Goal: Information Seeking & Learning: Learn about a topic

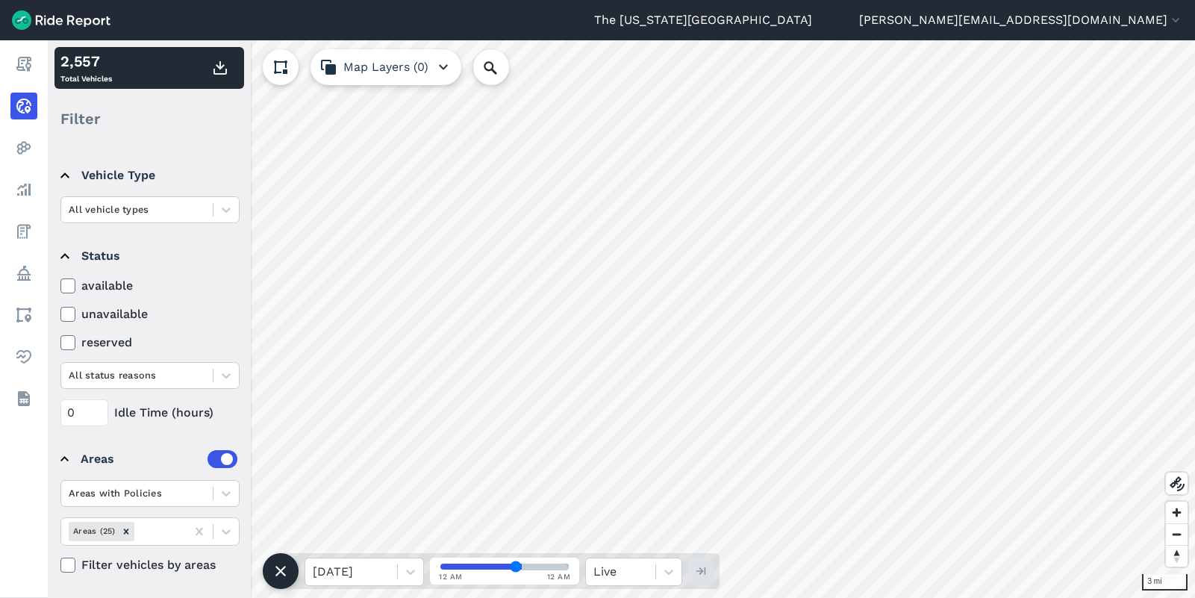
scroll to position [94, 0]
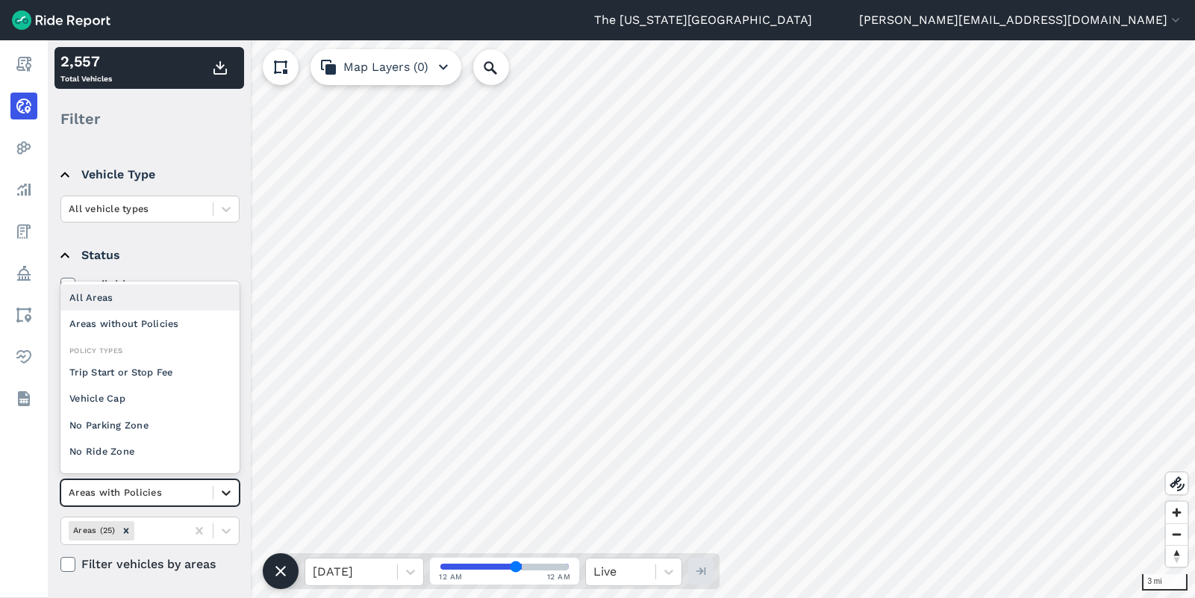
click at [225, 490] on icon at bounding box center [226, 492] width 15 height 15
click at [146, 296] on div "All Areas" at bounding box center [149, 297] width 179 height 26
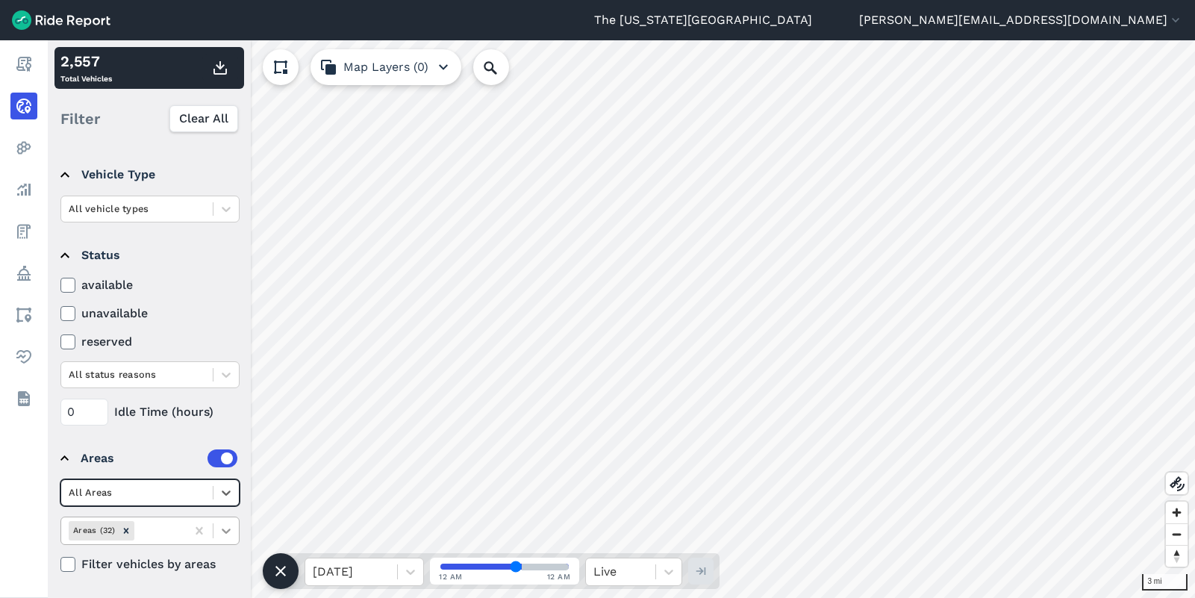
click at [226, 535] on icon at bounding box center [226, 530] width 15 height 15
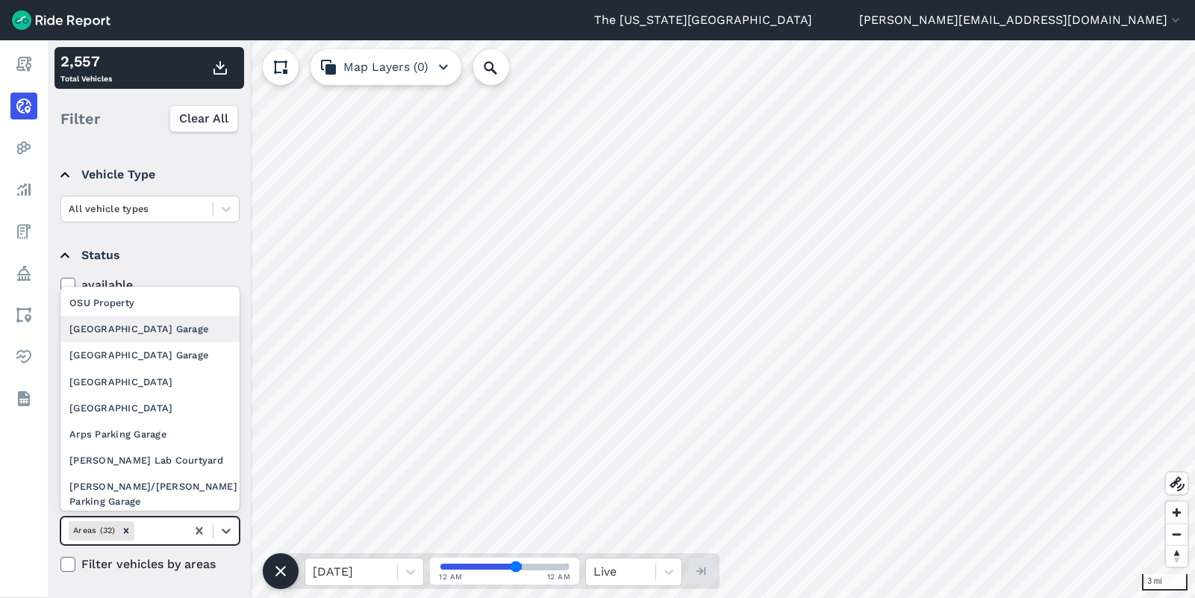
click at [151, 326] on div "[GEOGRAPHIC_DATA] Garage" at bounding box center [149, 329] width 179 height 26
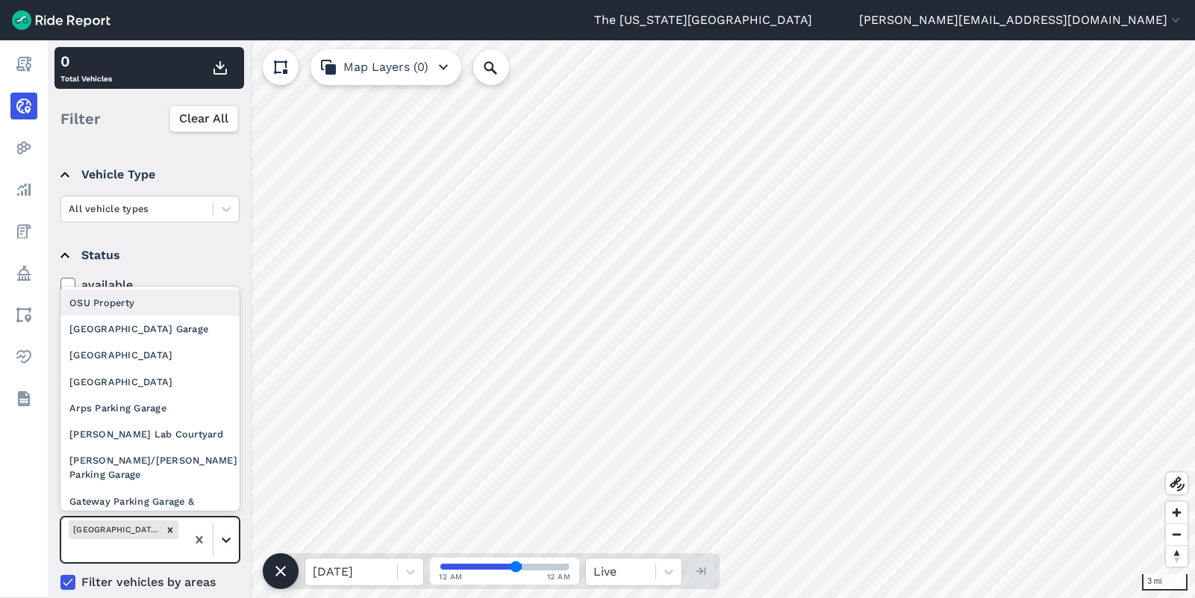
click at [228, 537] on icon at bounding box center [226, 539] width 15 height 15
click at [178, 332] on div "[GEOGRAPHIC_DATA] Garage" at bounding box center [149, 329] width 179 height 26
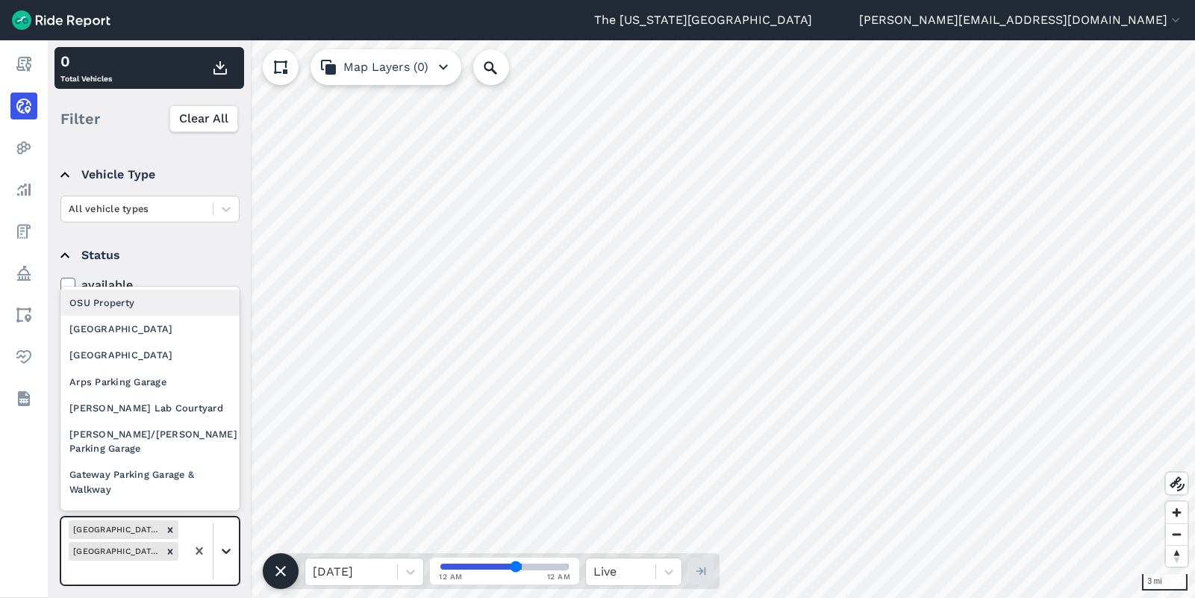
click at [229, 544] on icon at bounding box center [226, 550] width 15 height 15
click at [151, 337] on div "9th Ave East Parking Garage" at bounding box center [149, 329] width 179 height 26
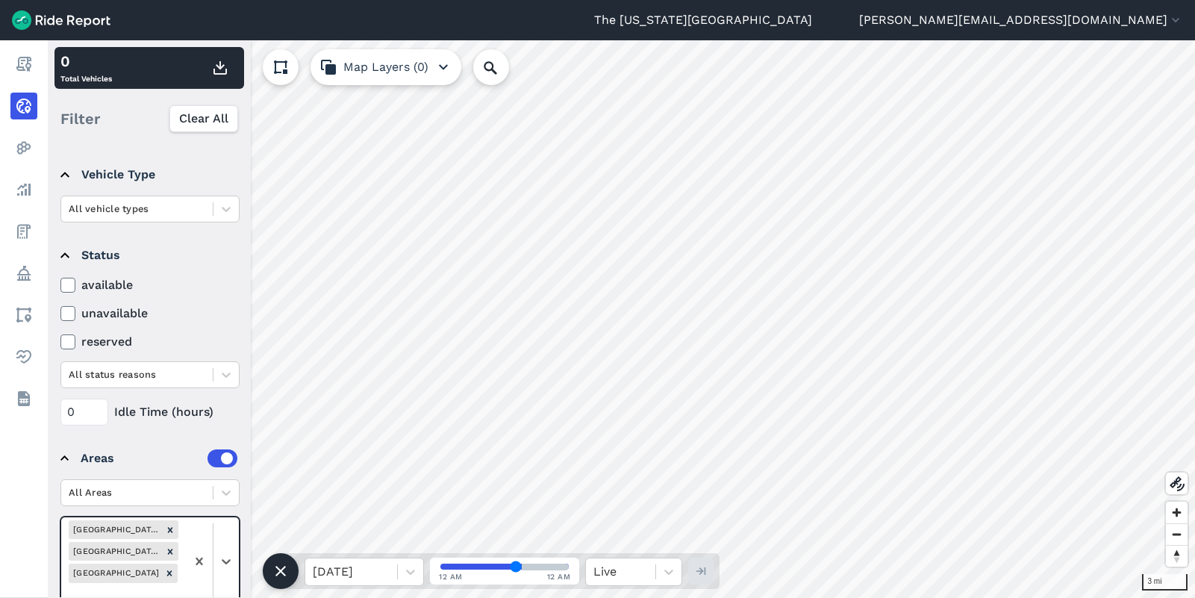
click at [225, 542] on div at bounding box center [212, 561] width 53 height 89
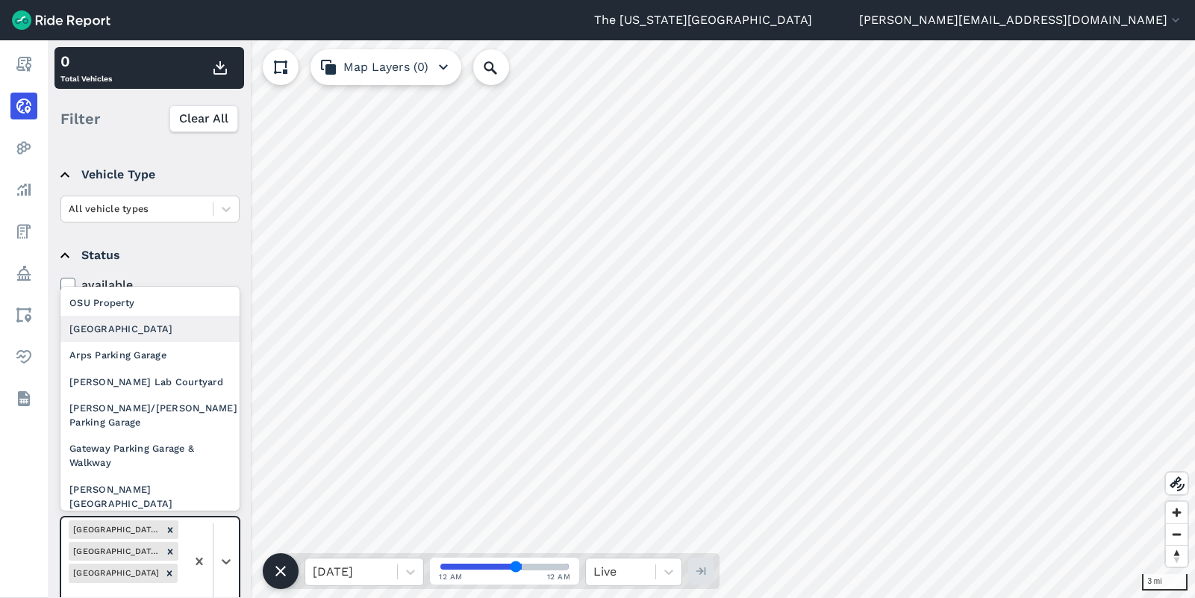
click at [158, 328] on div "9th Ave West Parking Garage" at bounding box center [149, 329] width 179 height 26
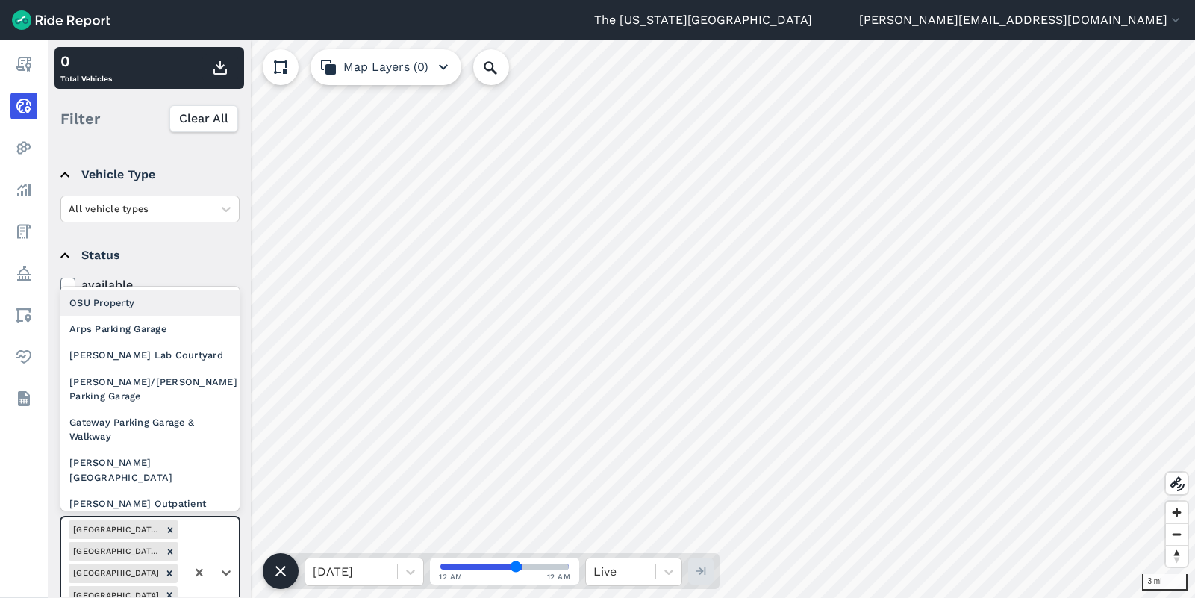
click at [221, 557] on div at bounding box center [212, 572] width 53 height 110
click at [178, 334] on div "Arps Parking Garage" at bounding box center [149, 329] width 179 height 26
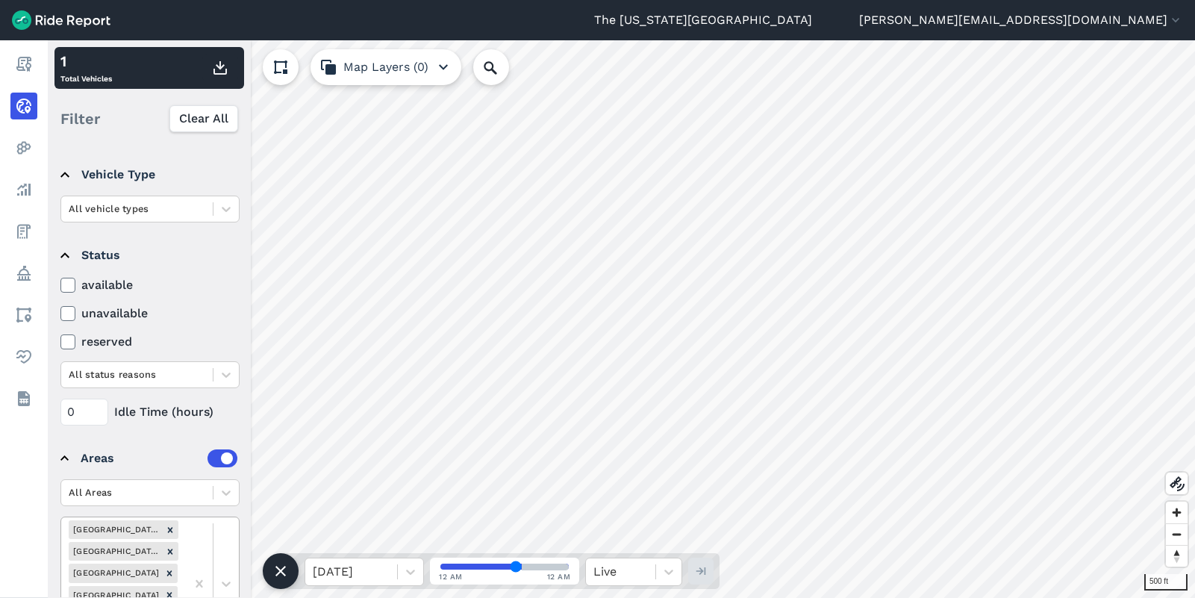
scroll to position [199, 0]
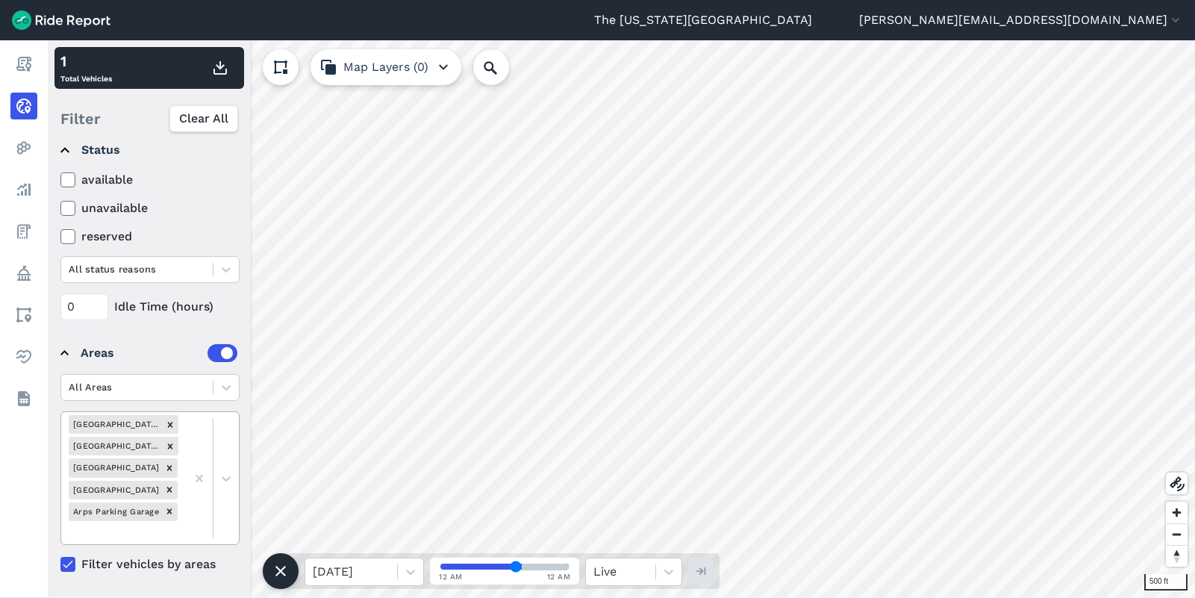
click at [227, 542] on div at bounding box center [212, 478] width 53 height 132
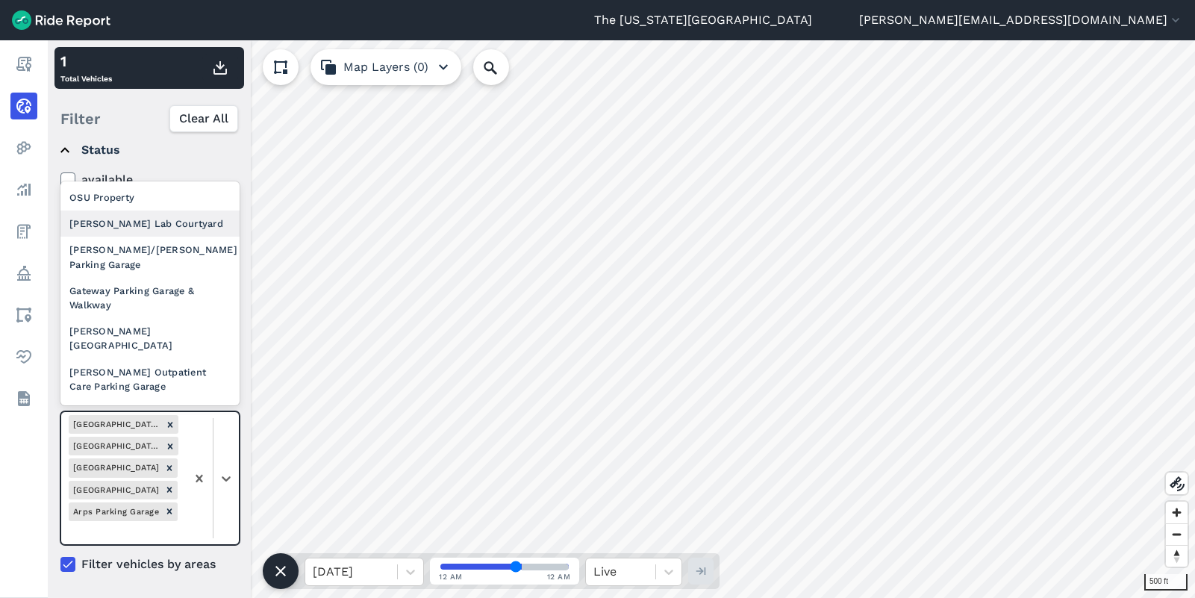
click at [166, 227] on div "Celeste Lab Courtyard" at bounding box center [149, 223] width 179 height 26
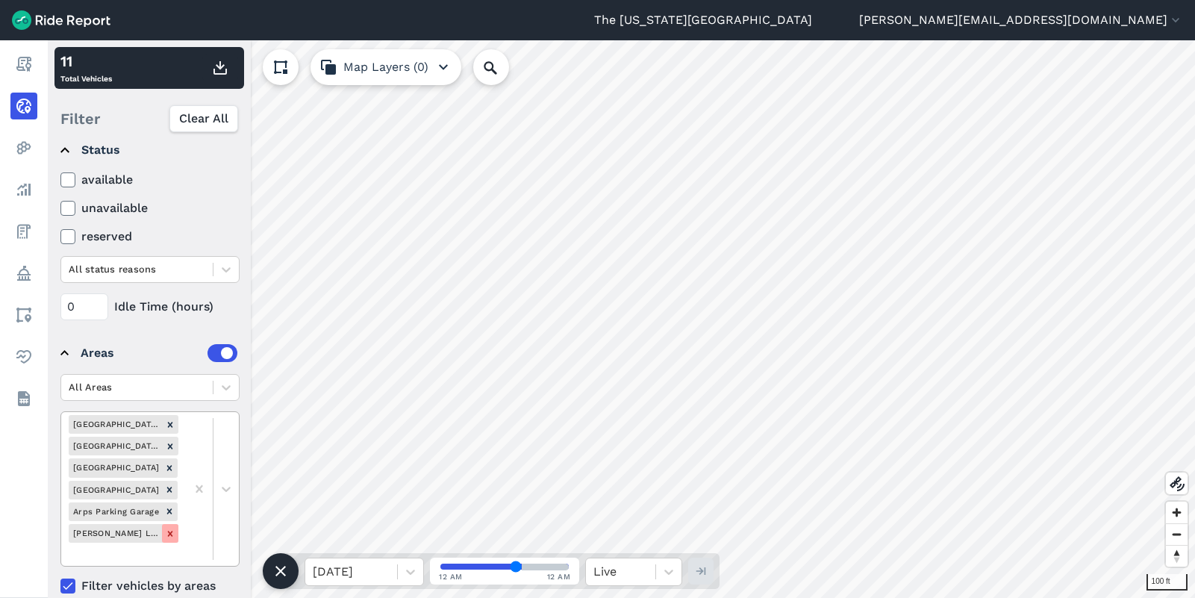
click at [169, 530] on icon "Remove Celeste Lab Courtyard" at bounding box center [170, 533] width 10 height 10
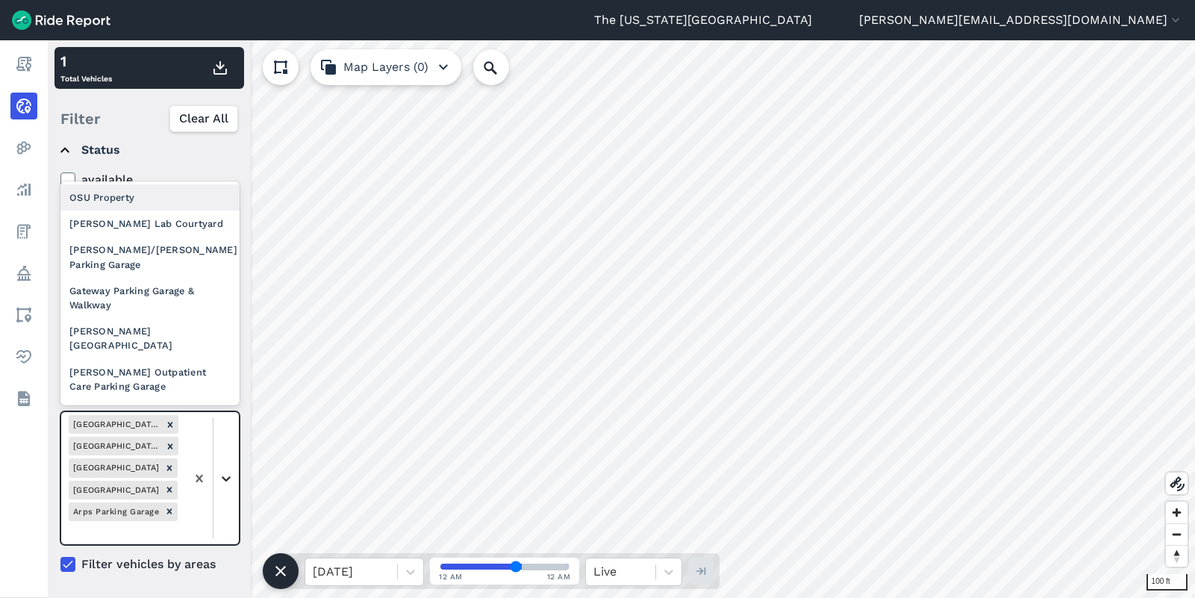
click at [224, 487] on div at bounding box center [225, 478] width 25 height 25
click at [173, 225] on div "Celeste Lab Courtyard" at bounding box center [149, 223] width 179 height 26
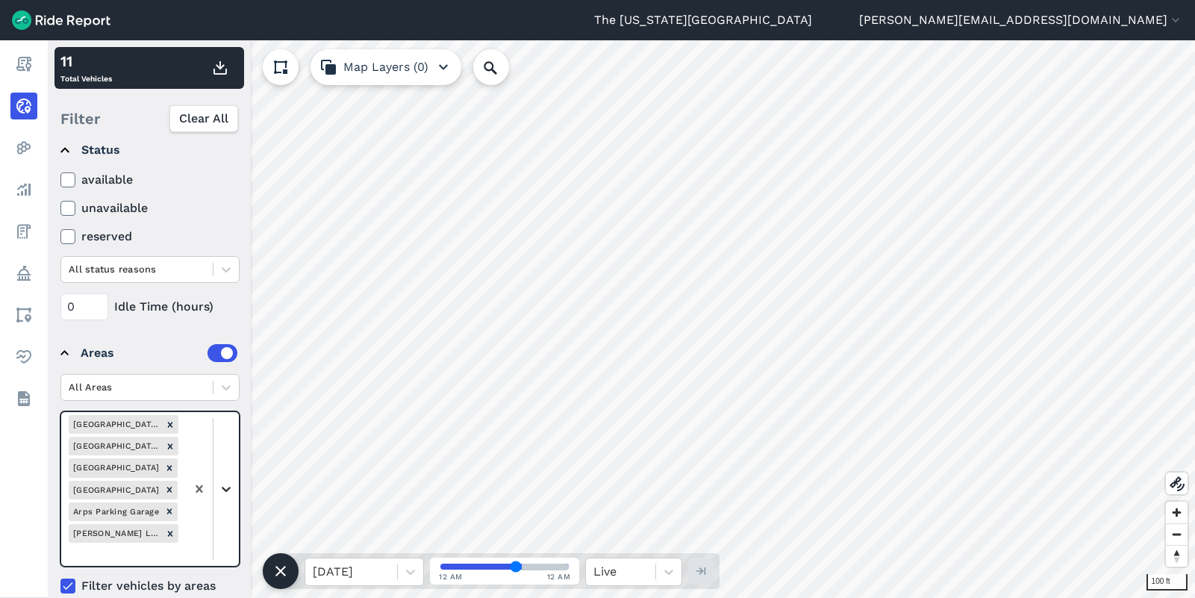
click at [227, 486] on icon at bounding box center [226, 488] width 15 height 15
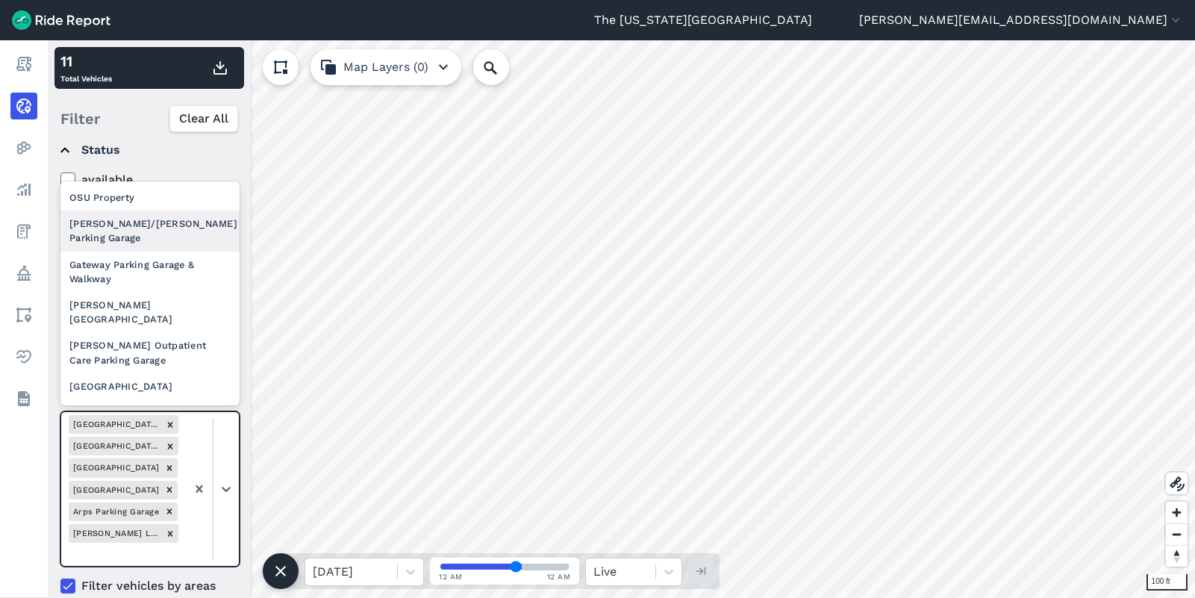
click at [168, 232] on div "Dodd/Davis Parking Garage" at bounding box center [149, 230] width 179 height 40
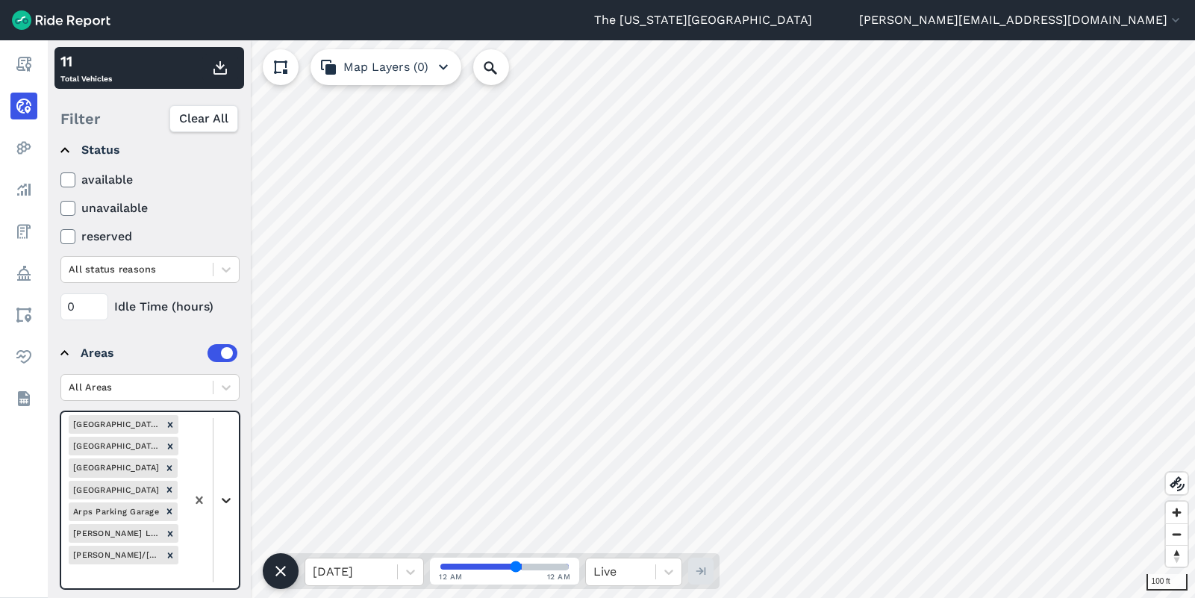
click at [228, 500] on icon at bounding box center [226, 500] width 9 height 5
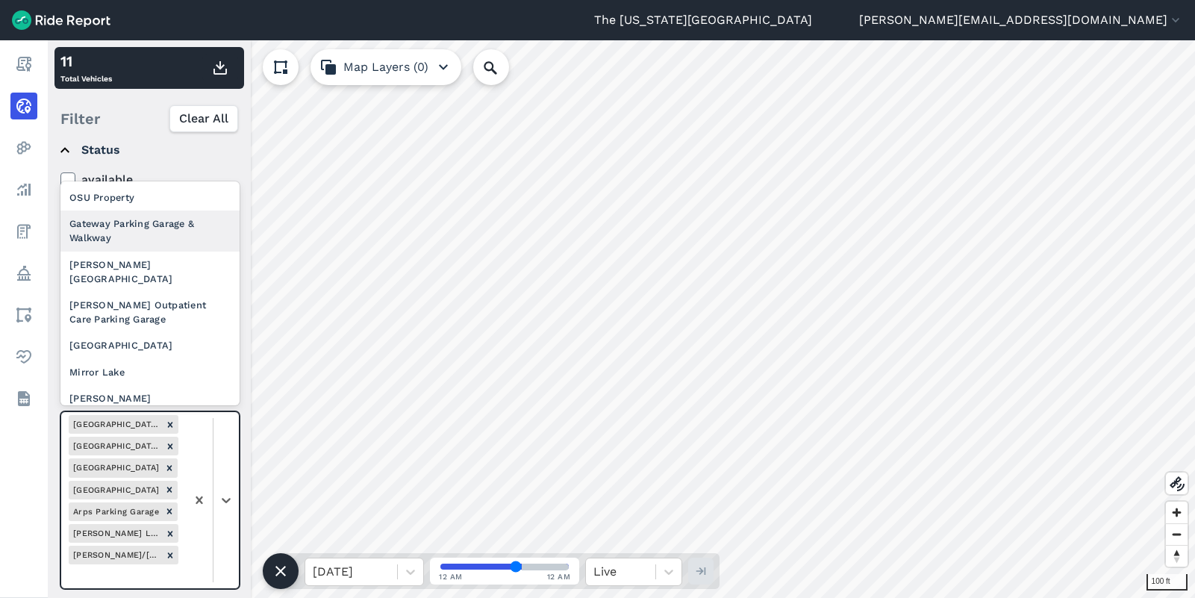
click at [175, 236] on div "Gateway Parking Garage & Walkway" at bounding box center [149, 230] width 179 height 40
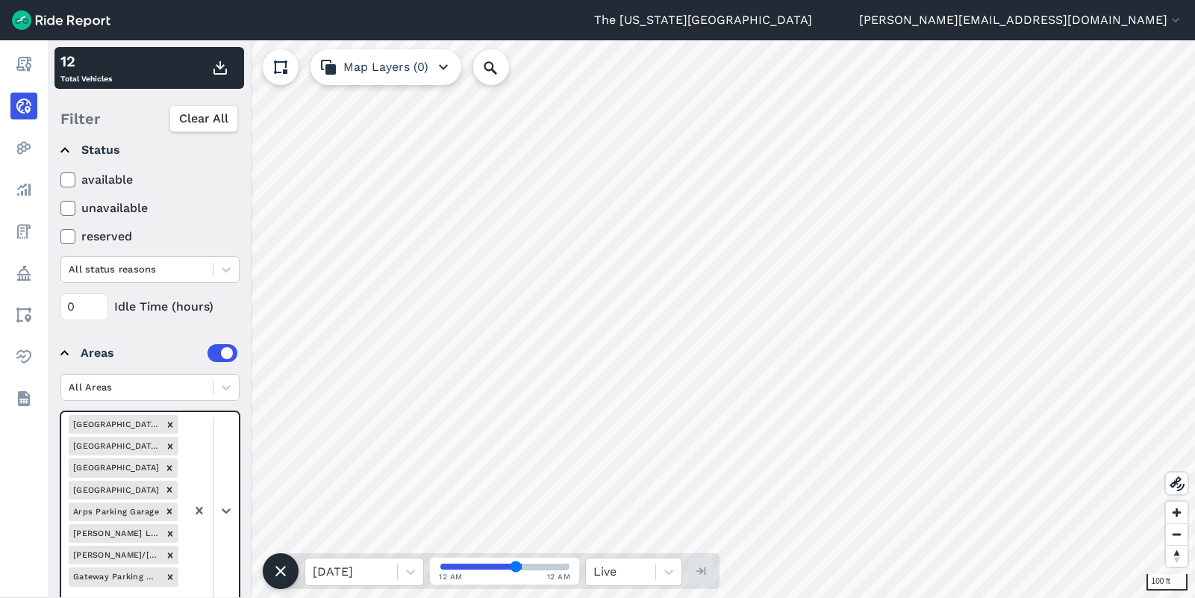
click at [228, 496] on div at bounding box center [212, 511] width 53 height 198
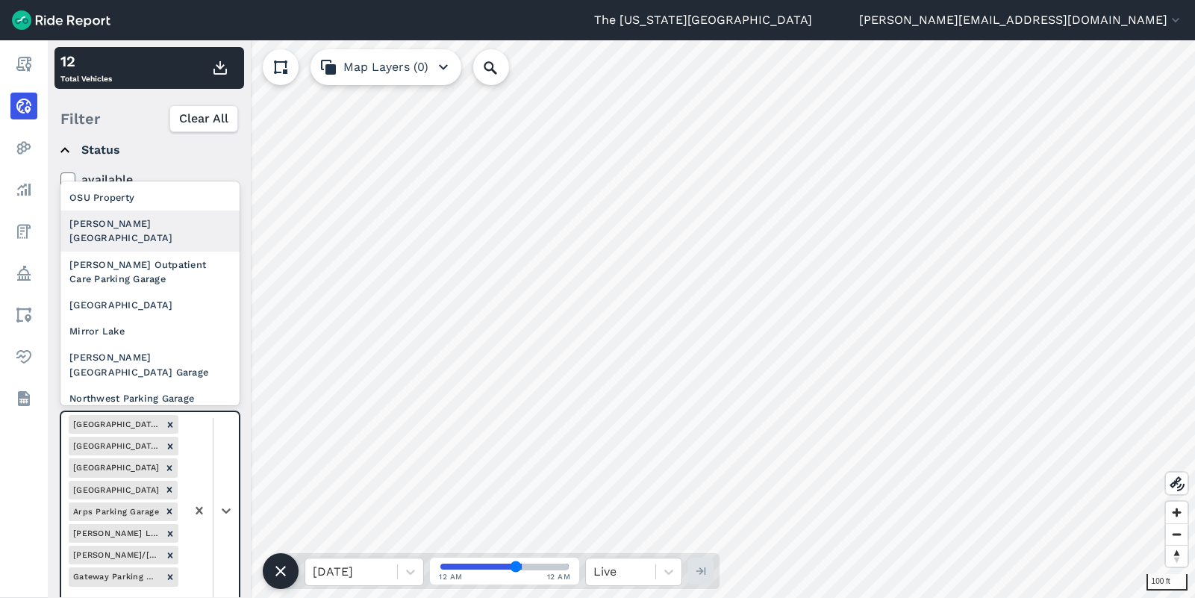
click at [182, 234] on div "Hamilton Hall Courtyard" at bounding box center [149, 230] width 179 height 40
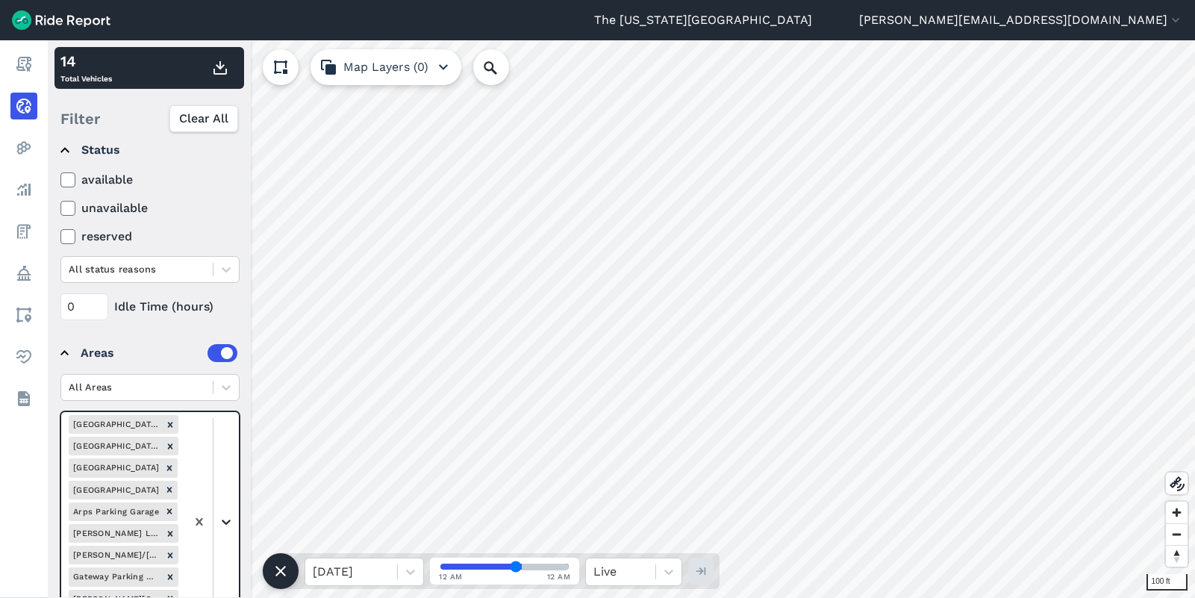
click at [225, 510] on div at bounding box center [225, 521] width 25 height 25
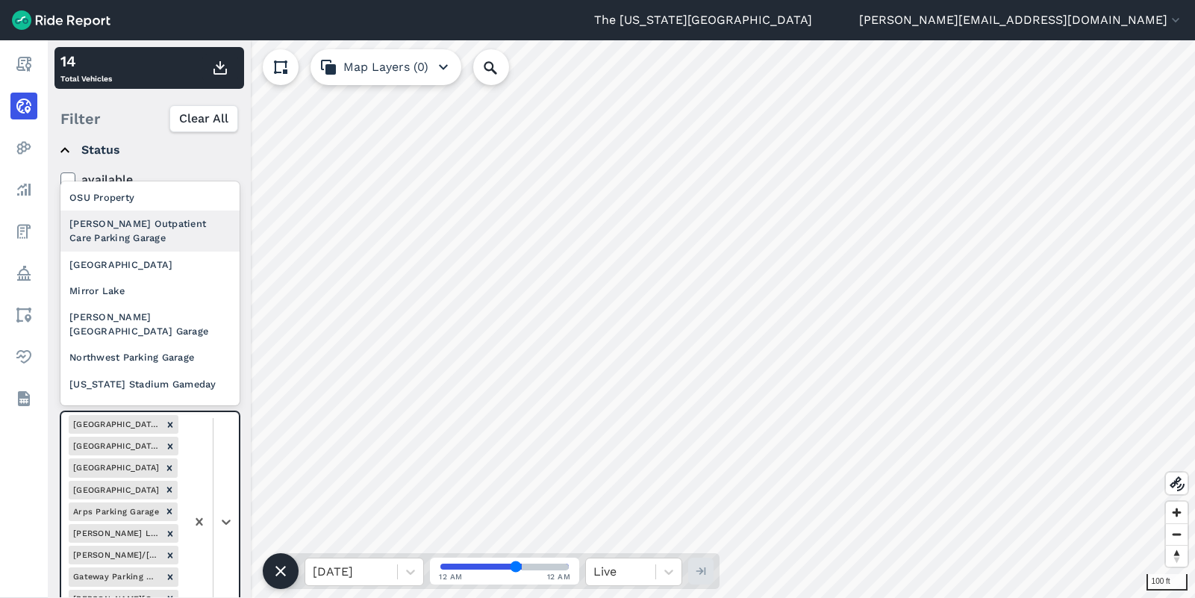
click at [170, 232] on div "James Outpatient Care Parking Garage" at bounding box center [149, 230] width 179 height 40
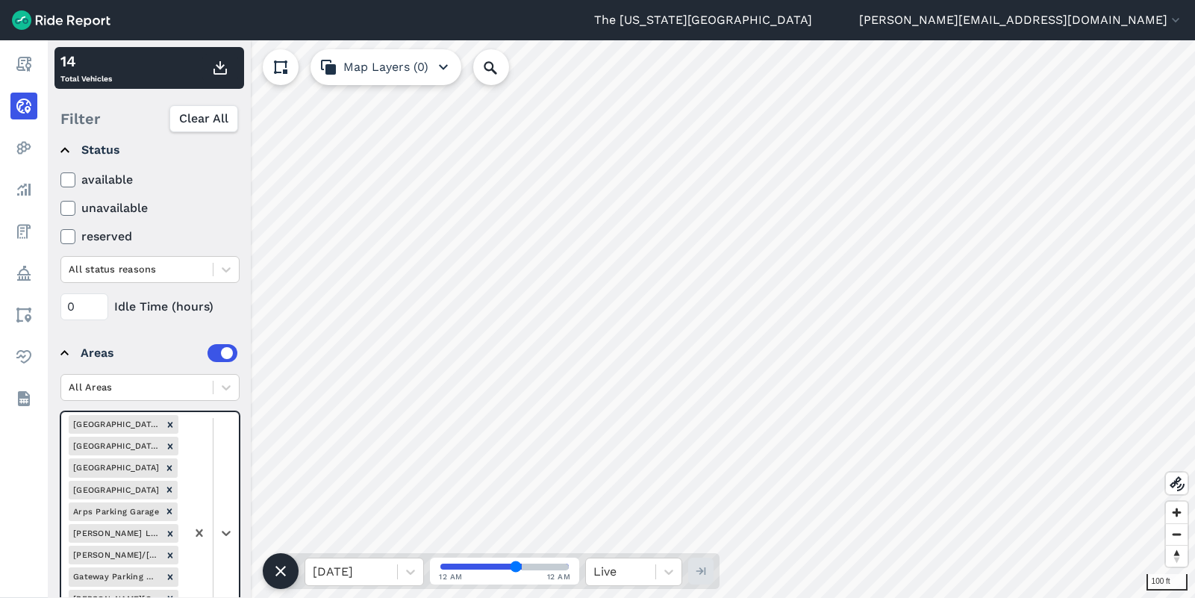
click at [231, 498] on div at bounding box center [212, 532] width 53 height 241
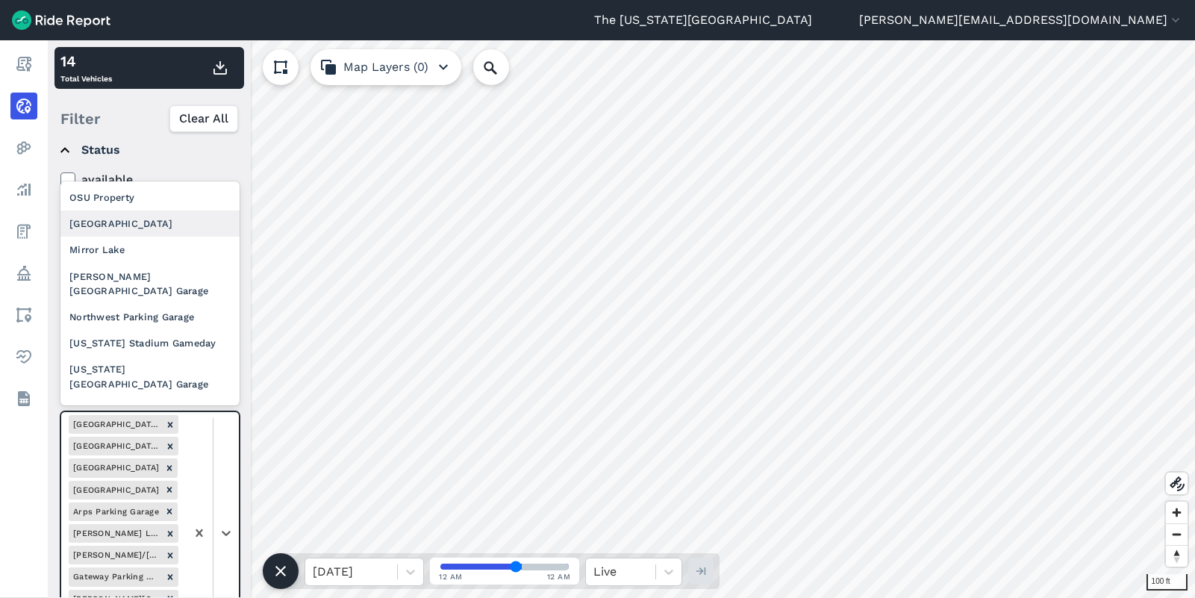
click at [183, 224] on div "Lane Ave Parking Garage" at bounding box center [149, 223] width 179 height 26
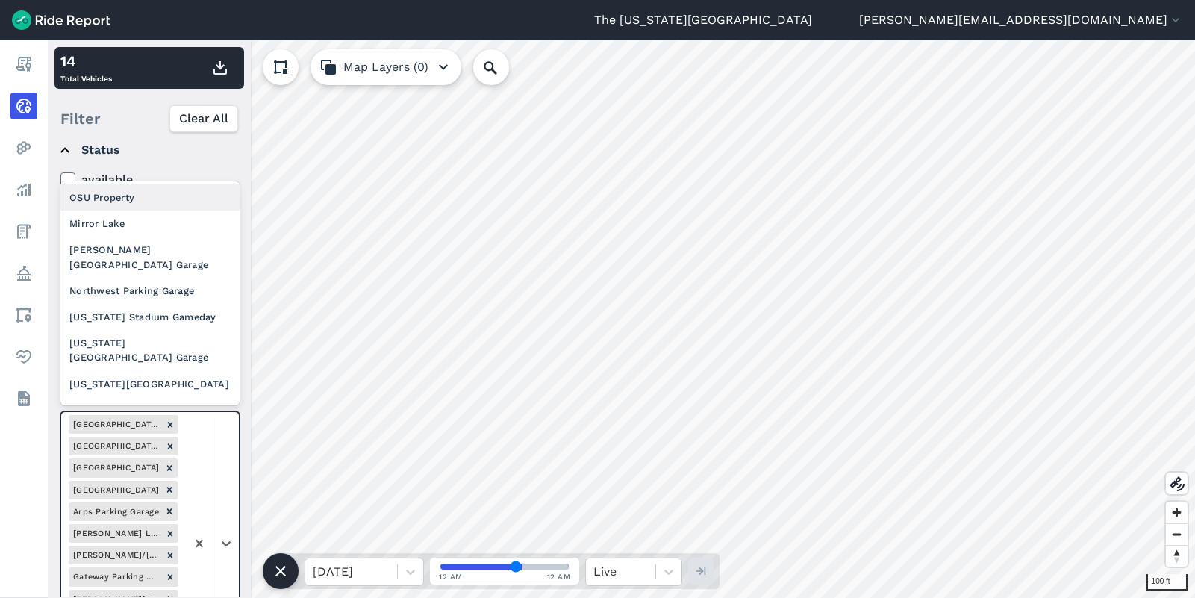
click at [225, 486] on div at bounding box center [212, 543] width 53 height 263
click at [145, 231] on div "Mirror Lake" at bounding box center [149, 223] width 179 height 26
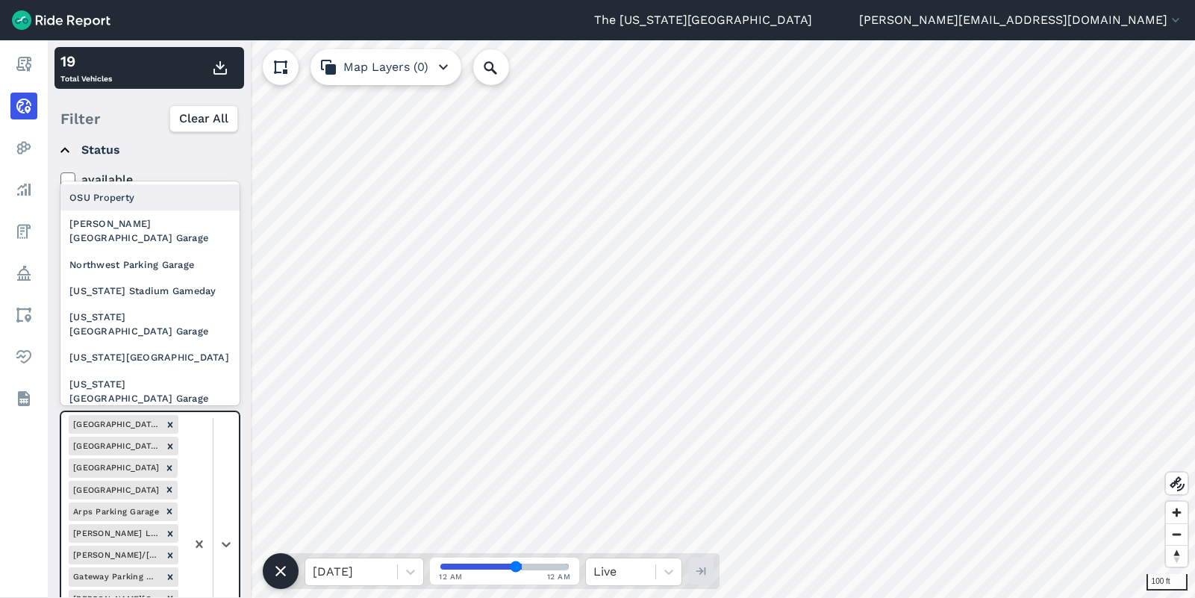
click at [228, 480] on div at bounding box center [212, 544] width 53 height 264
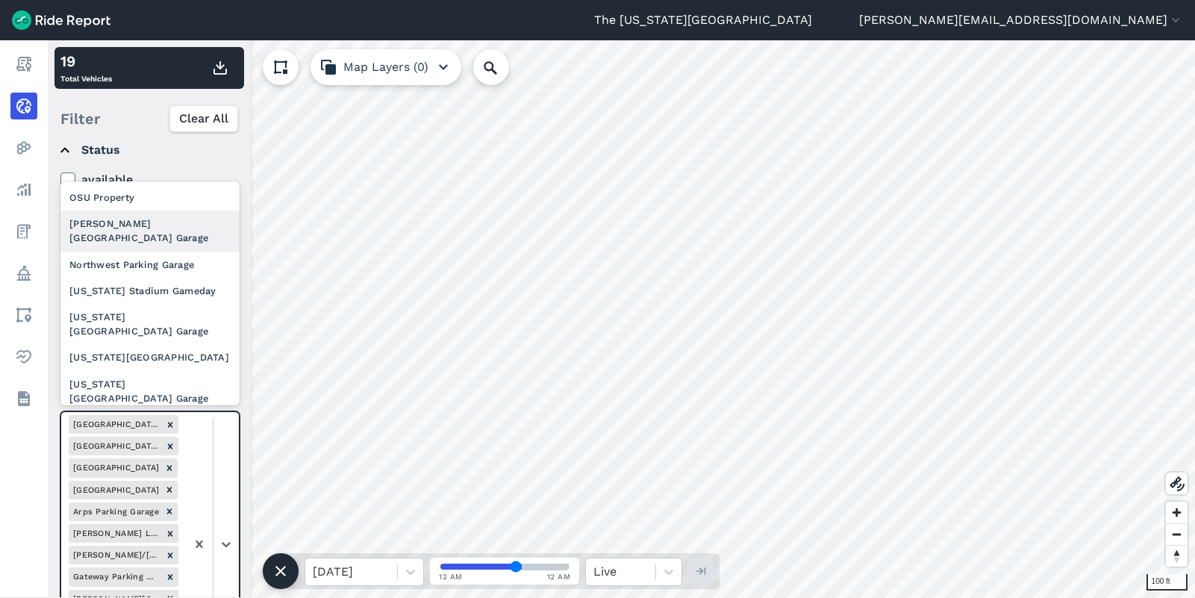
click at [163, 227] on div "Neil Ave Parking Garage" at bounding box center [149, 230] width 179 height 40
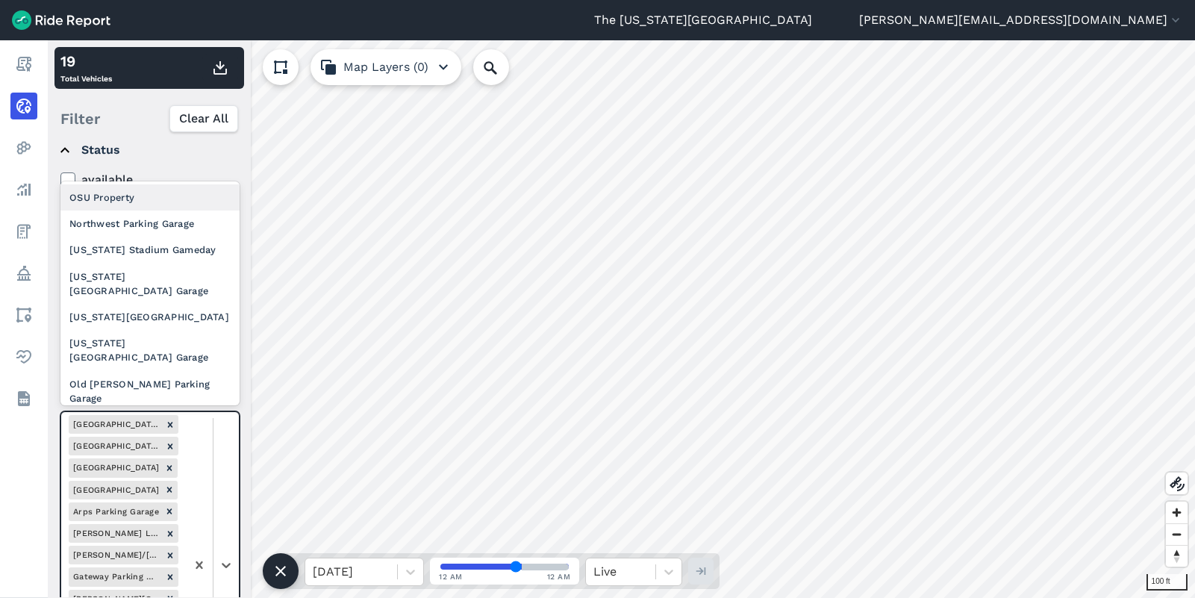
click at [225, 481] on div at bounding box center [212, 565] width 53 height 307
click at [139, 223] on div "Northwest Parking Garage" at bounding box center [149, 223] width 179 height 26
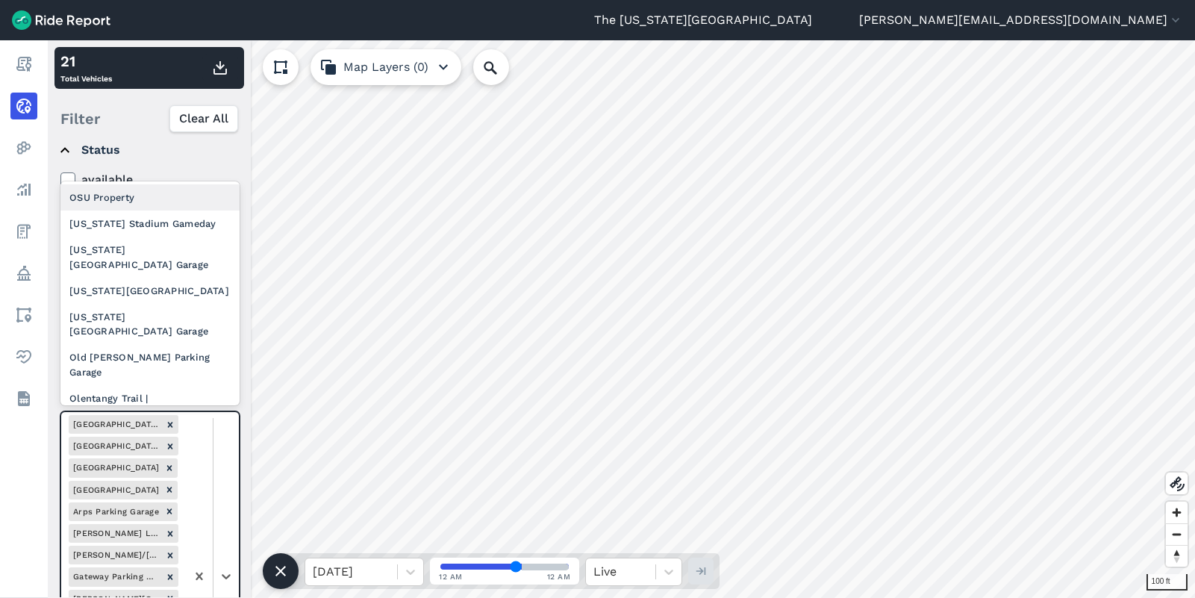
click at [230, 460] on div at bounding box center [212, 576] width 53 height 328
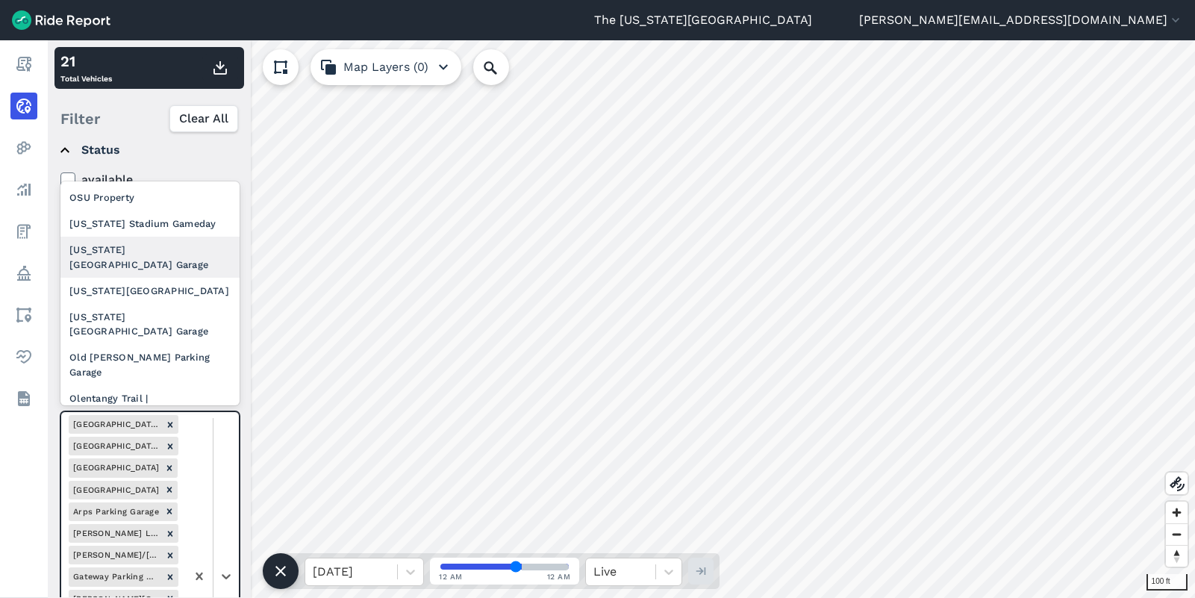
click at [159, 252] on div "Ohio Union North Parking Garage" at bounding box center [149, 257] width 179 height 40
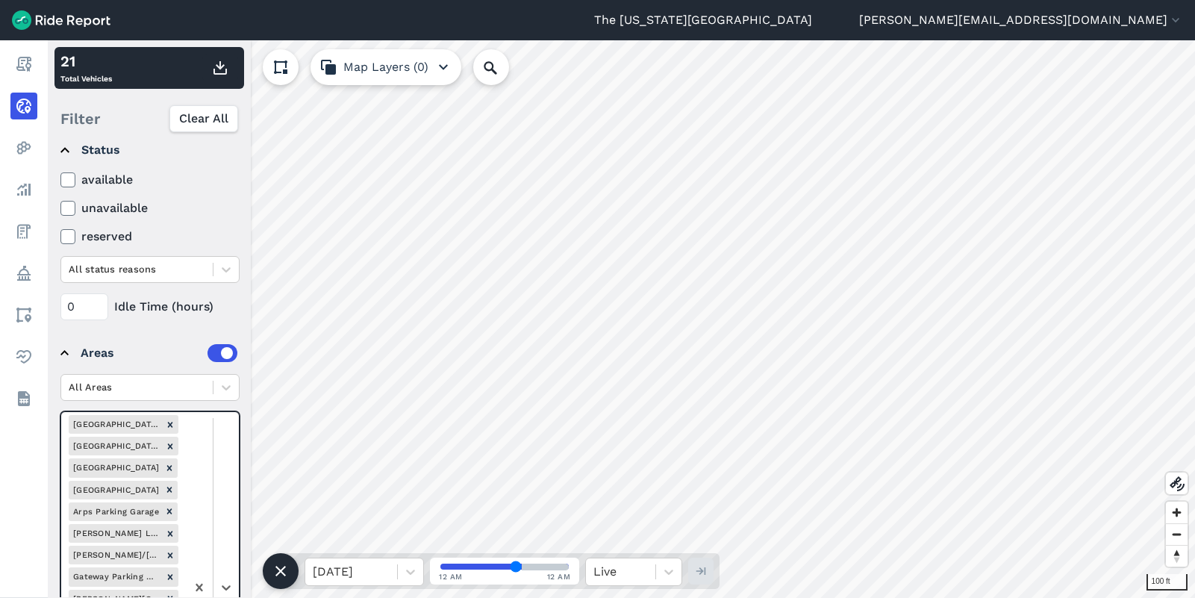
click at [229, 454] on div at bounding box center [212, 587] width 53 height 350
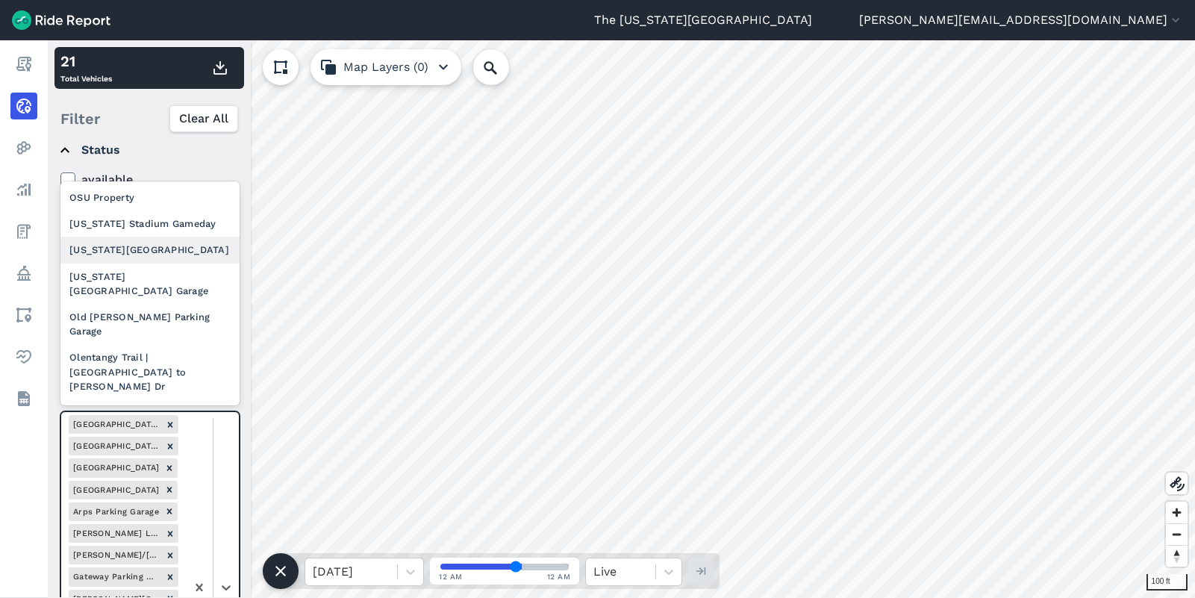
click at [162, 252] on div "Ohio Union Plaza" at bounding box center [149, 250] width 179 height 26
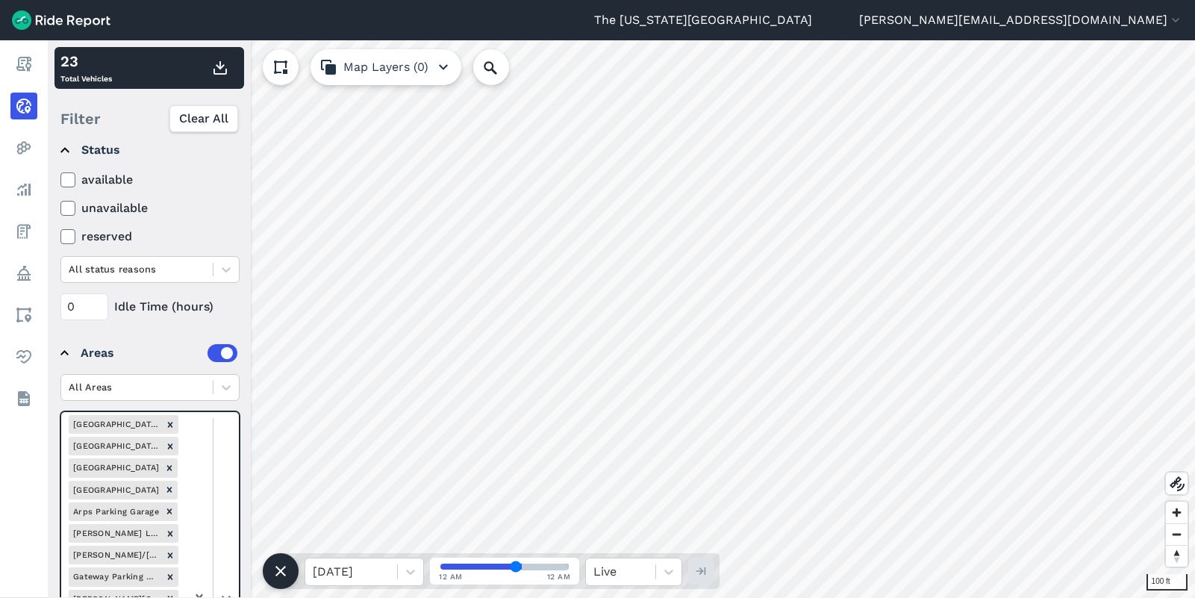
click at [231, 460] on div at bounding box center [212, 598] width 53 height 372
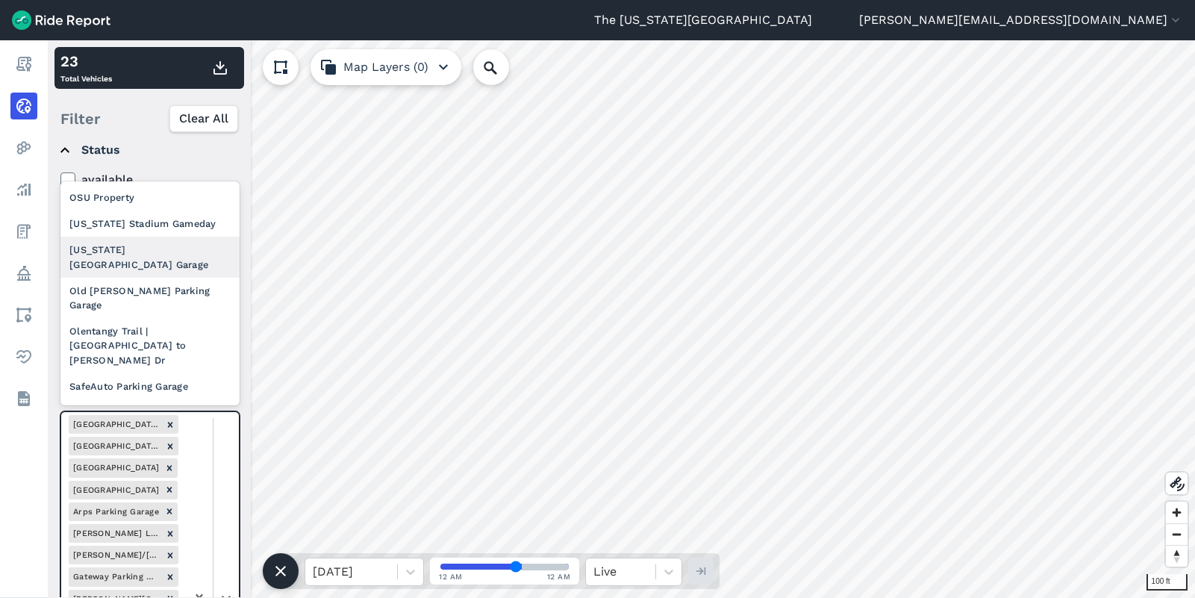
click at [172, 255] on div "Ohio Union South Parking Garage" at bounding box center [149, 257] width 179 height 40
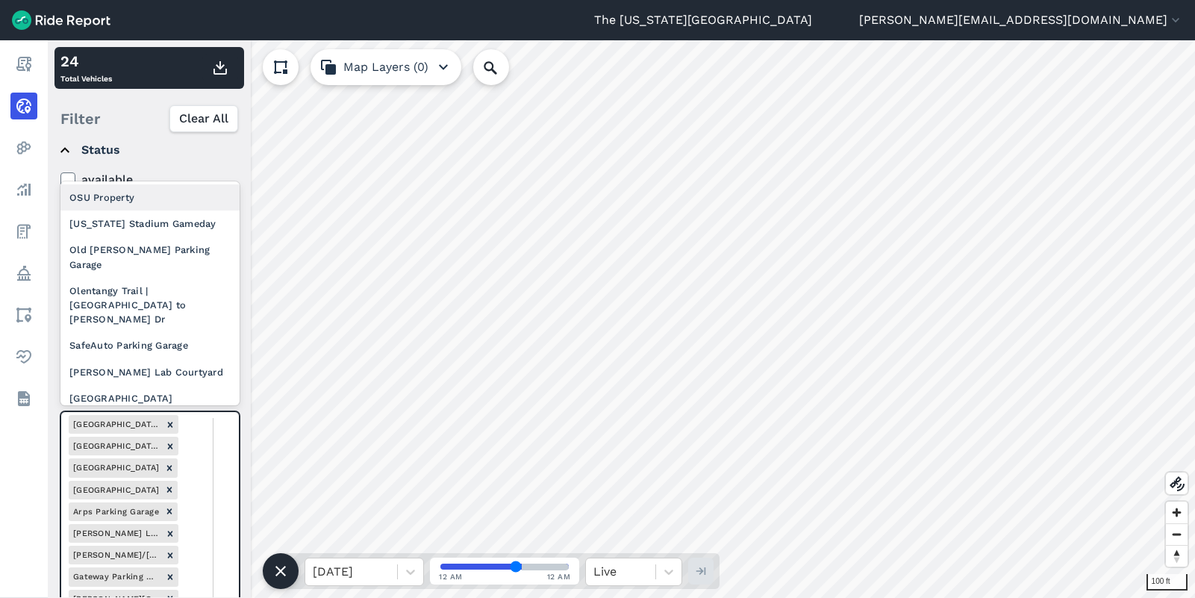
drag, startPoint x: 226, startPoint y: 462, endPoint x: 213, endPoint y: 430, distance: 34.5
click at [227, 462] on div at bounding box center [212, 609] width 53 height 394
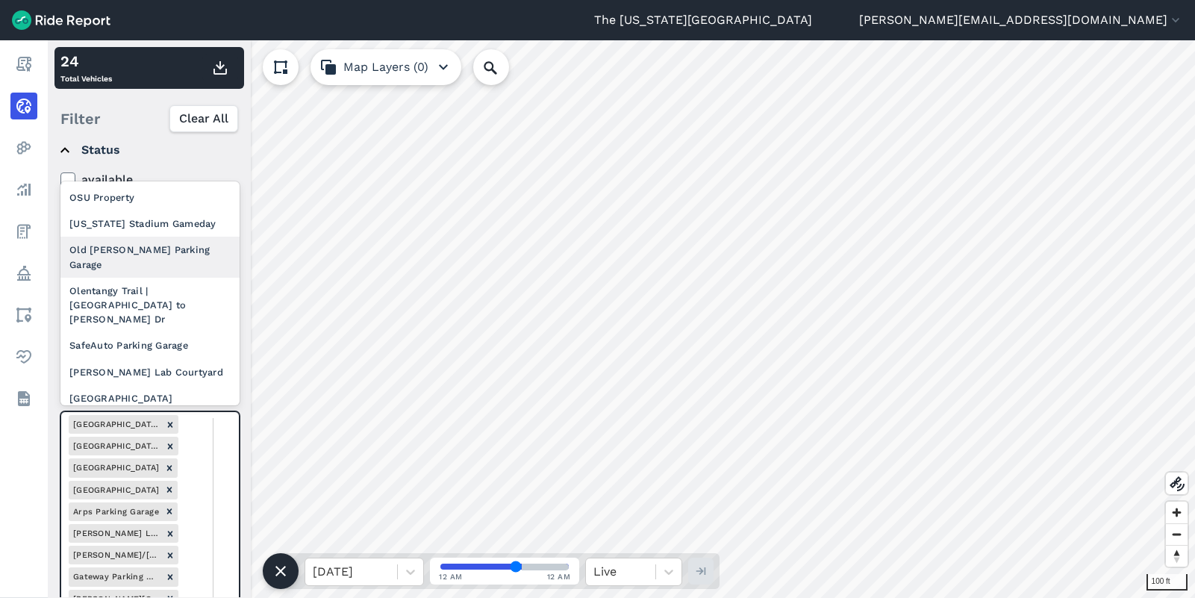
click at [150, 248] on div "Old Cannon Parking Garage" at bounding box center [149, 257] width 179 height 40
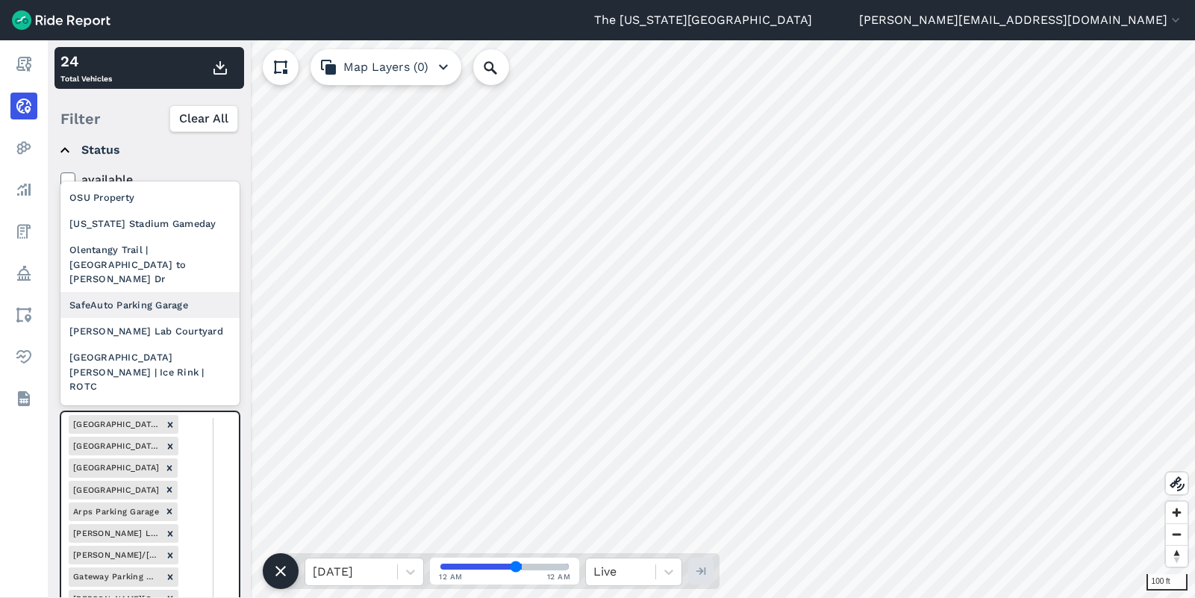
click at [144, 293] on div "SafeAuto Parking Garage" at bounding box center [149, 305] width 179 height 26
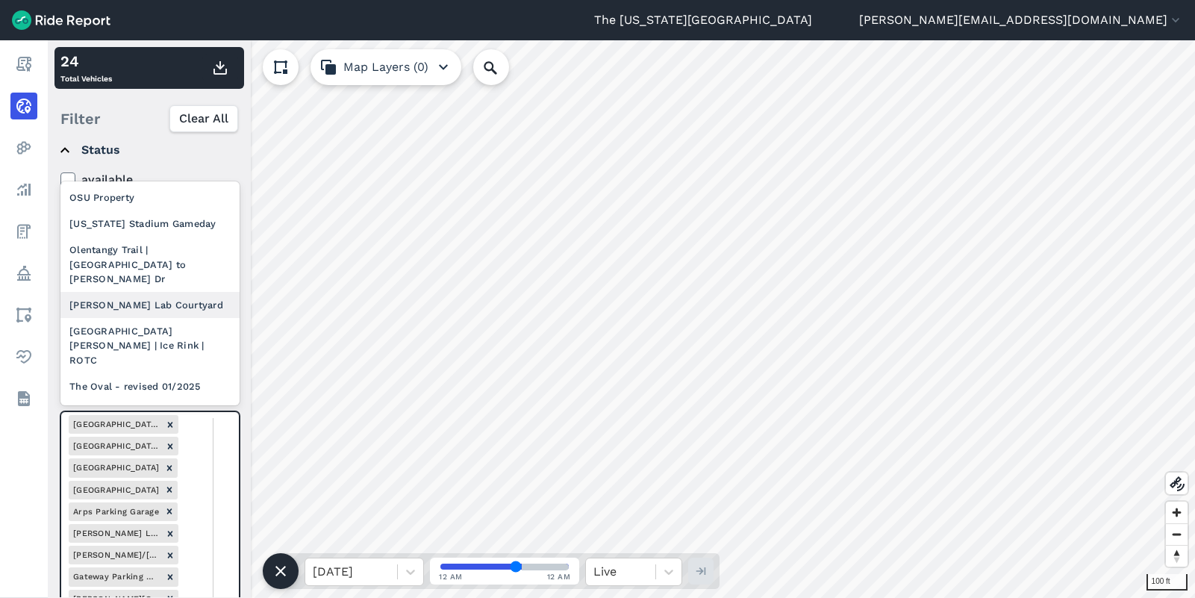
click at [163, 292] on div "Scott Lab Courtyard" at bounding box center [149, 305] width 179 height 26
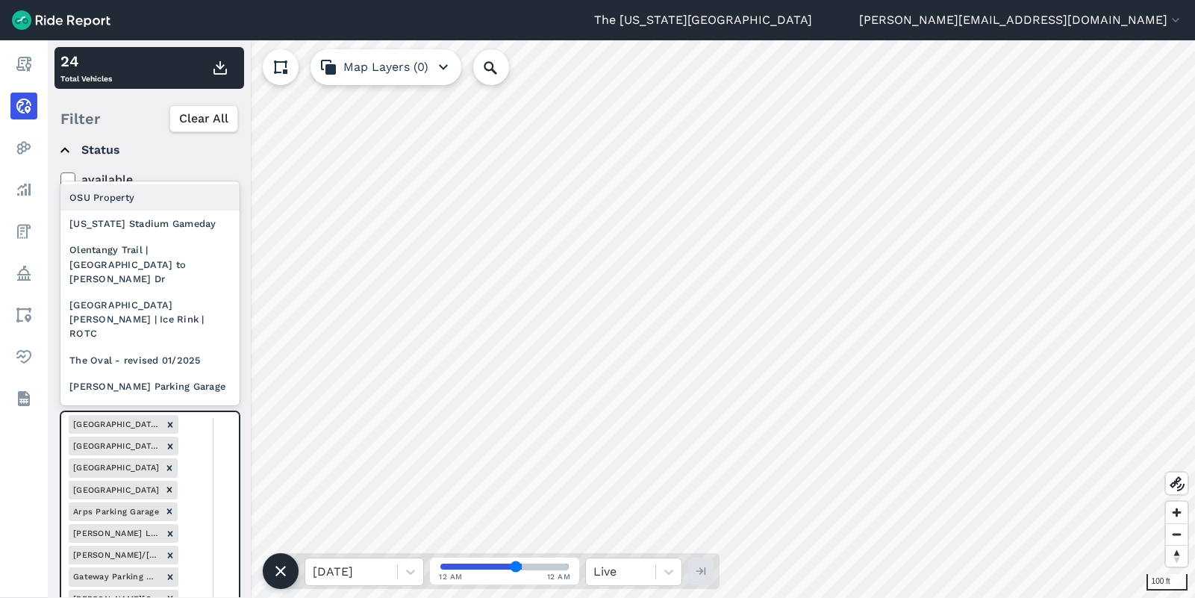
click at [155, 347] on div "The Oval - revised 01/2025" at bounding box center [149, 360] width 179 height 26
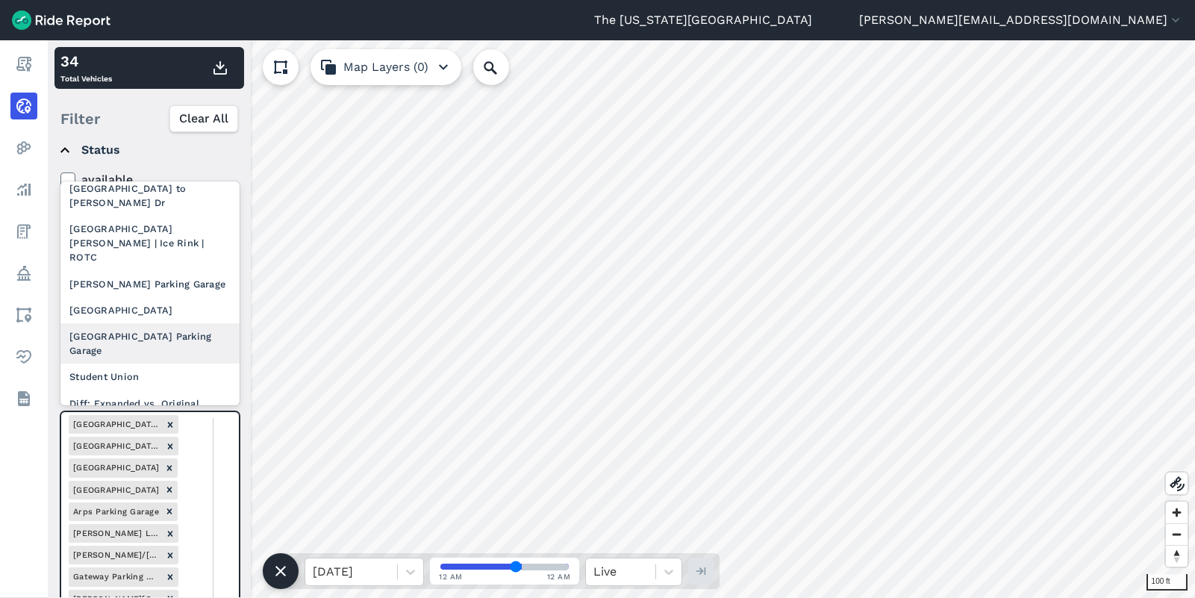
scroll to position [54, 0]
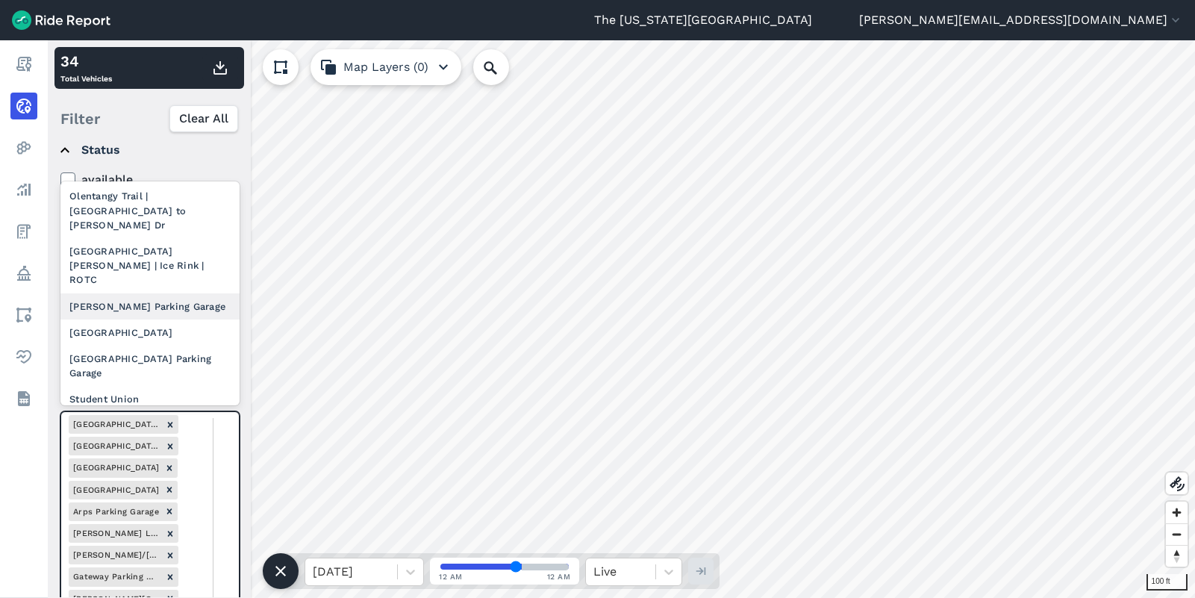
click at [154, 293] on div "Tuttle Parking Garage" at bounding box center [149, 306] width 179 height 26
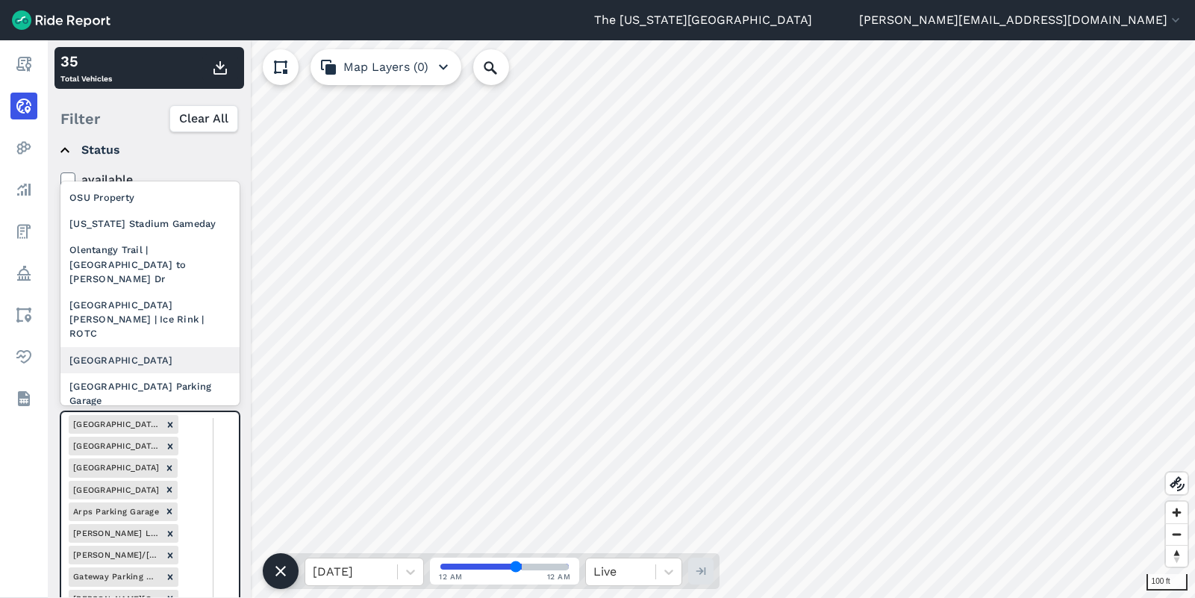
click at [167, 347] on div "West Lane Parking Garage" at bounding box center [149, 360] width 179 height 26
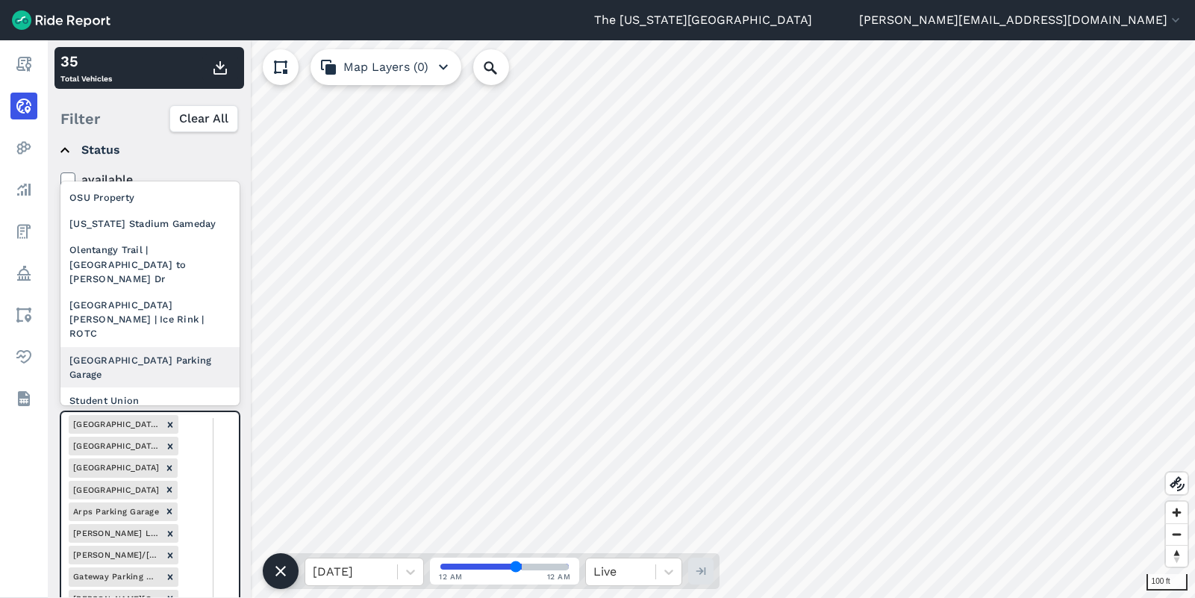
click at [152, 347] on div "Wexner Medical Center Parking Garage" at bounding box center [149, 367] width 179 height 40
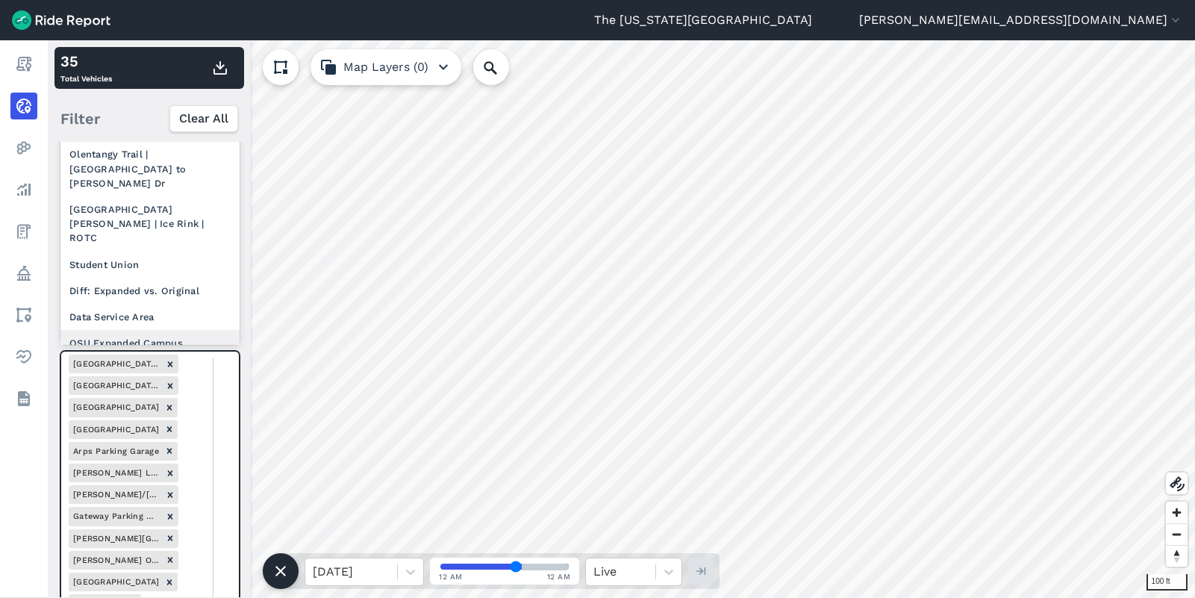
scroll to position [199, 0]
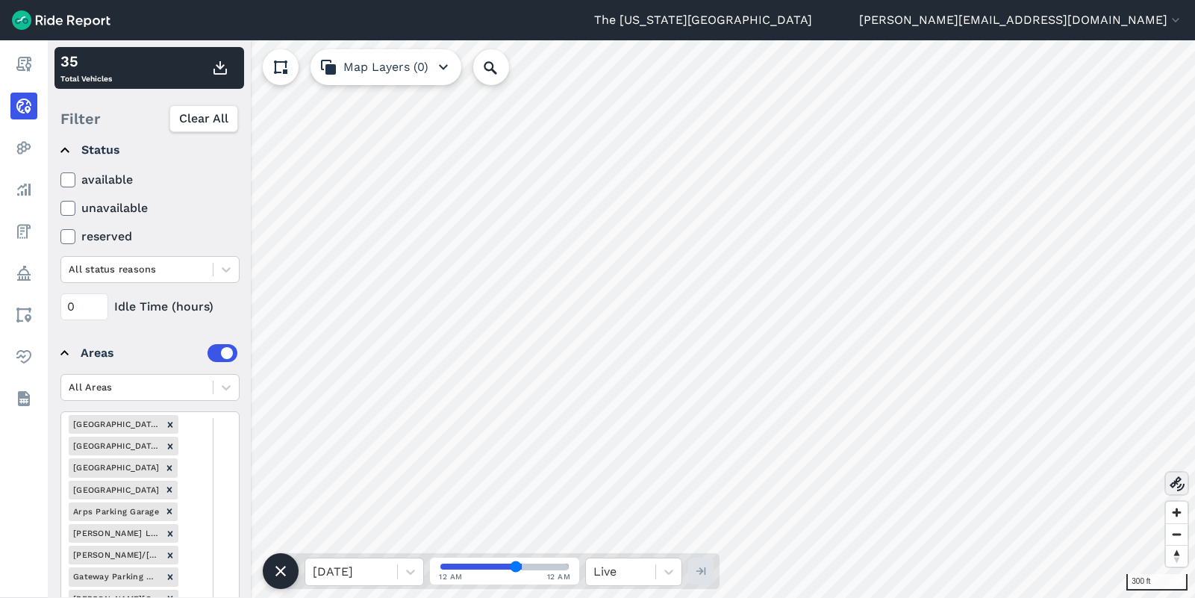
click at [1183, 484] on use at bounding box center [1176, 483] width 15 height 15
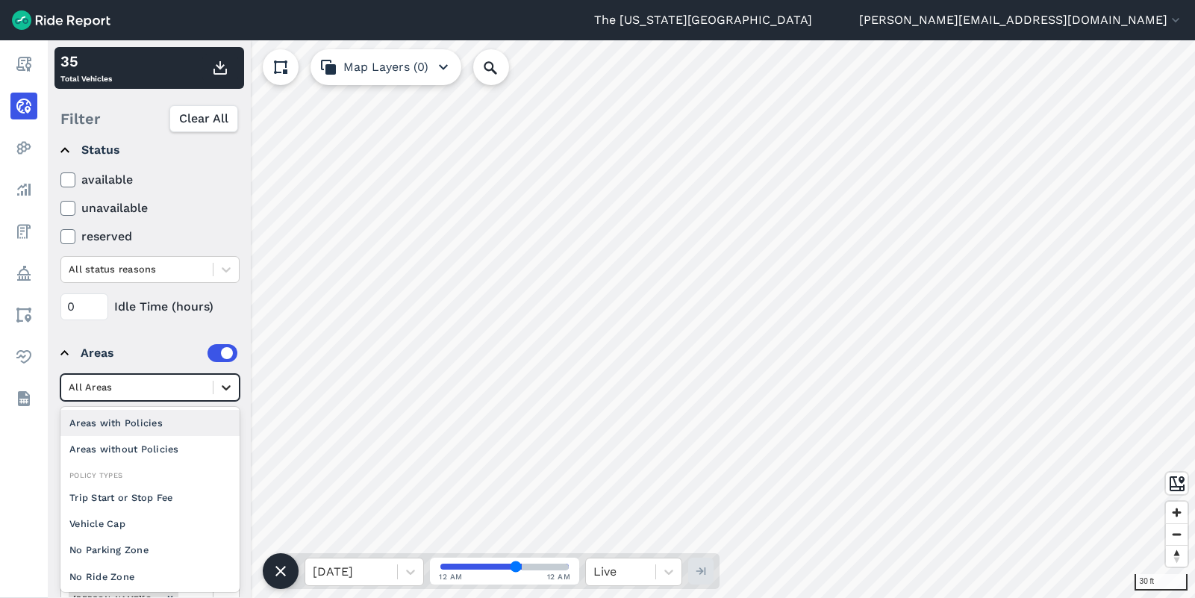
click at [222, 382] on icon at bounding box center [226, 387] width 15 height 15
click at [138, 422] on div "Areas with Policies" at bounding box center [149, 423] width 179 height 26
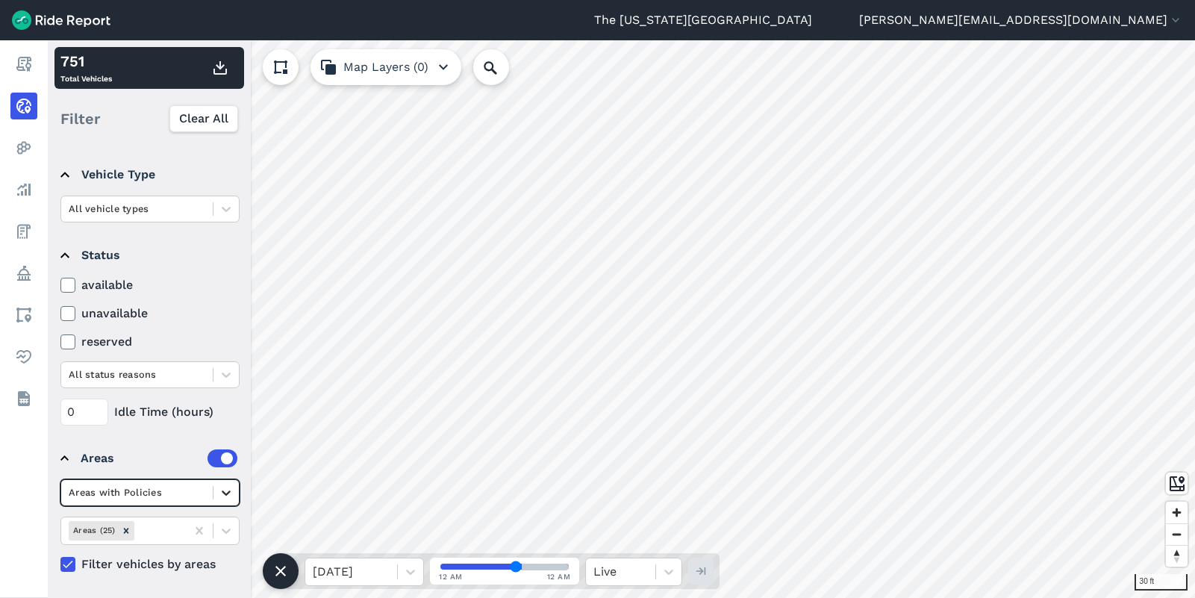
scroll to position [194, 0]
click at [228, 493] on div "option Areas with Policies, selected. Select is focused ,type to refine list, p…" at bounding box center [149, 492] width 179 height 27
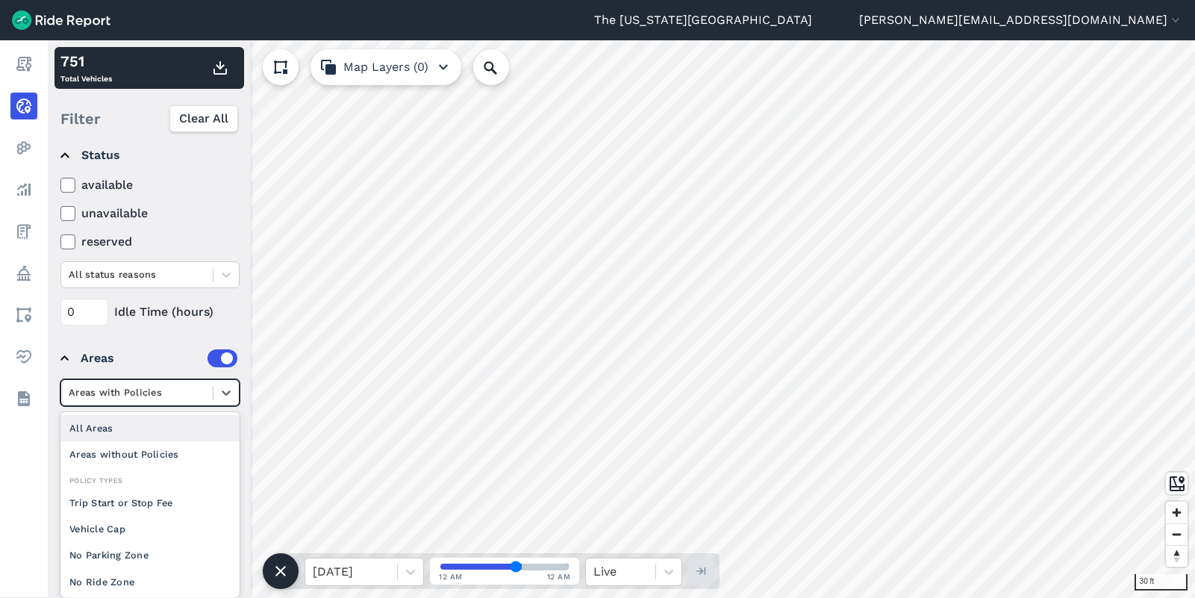
click at [110, 436] on div "All Areas" at bounding box center [149, 428] width 179 height 26
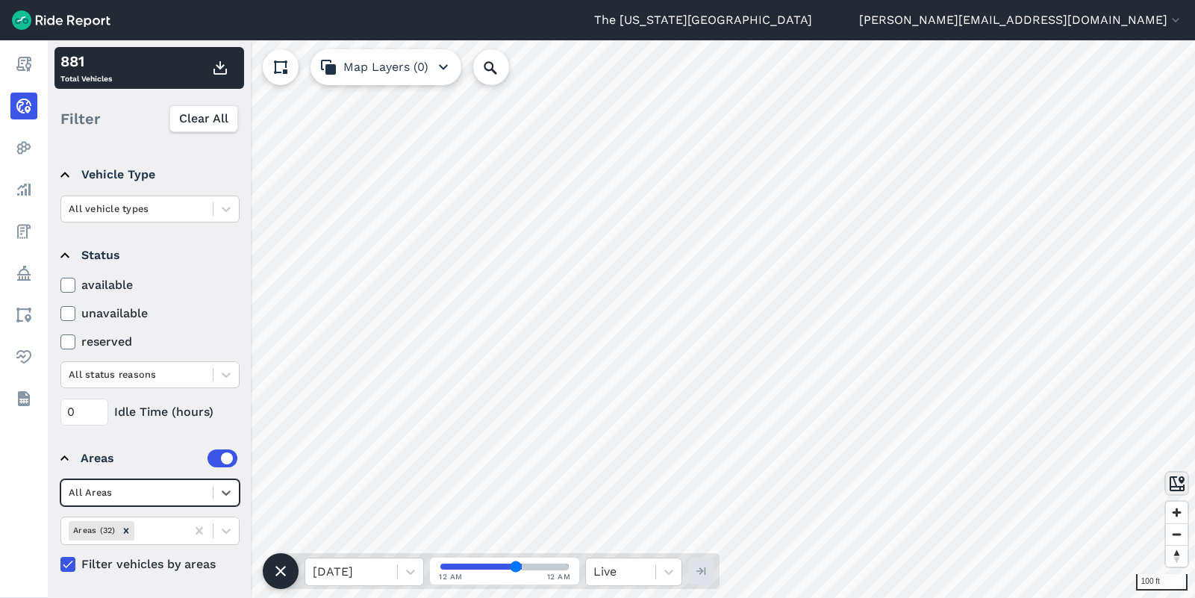
click at [1175, 481] on icon at bounding box center [1177, 484] width 18 height 18
